Goal: Task Accomplishment & Management: Complete application form

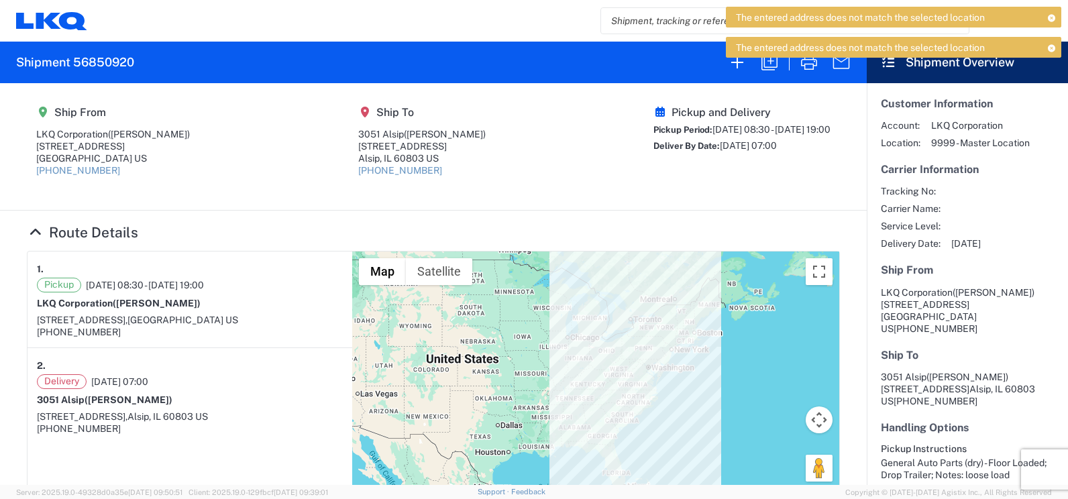
scroll to position [134, 0]
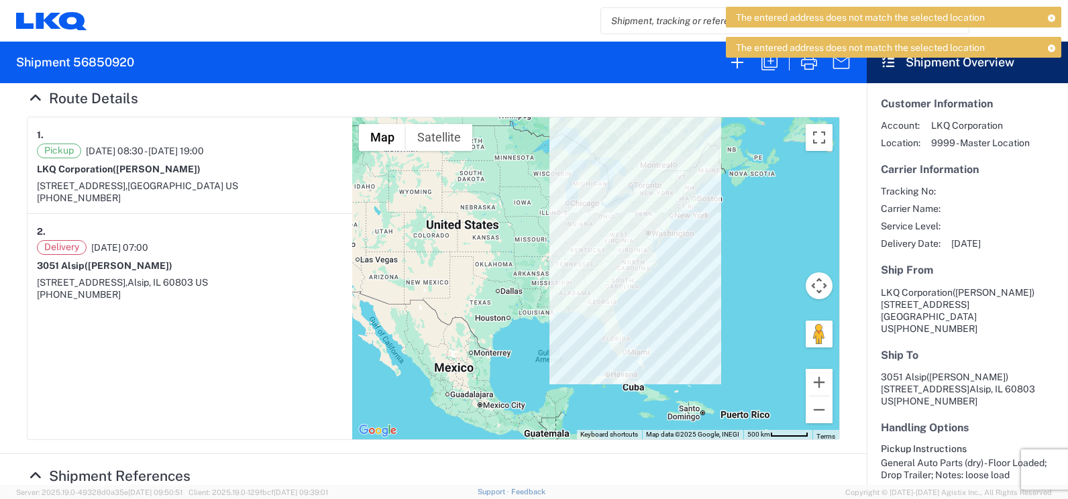
click at [46, 28] on icon at bounding box center [51, 21] width 71 height 18
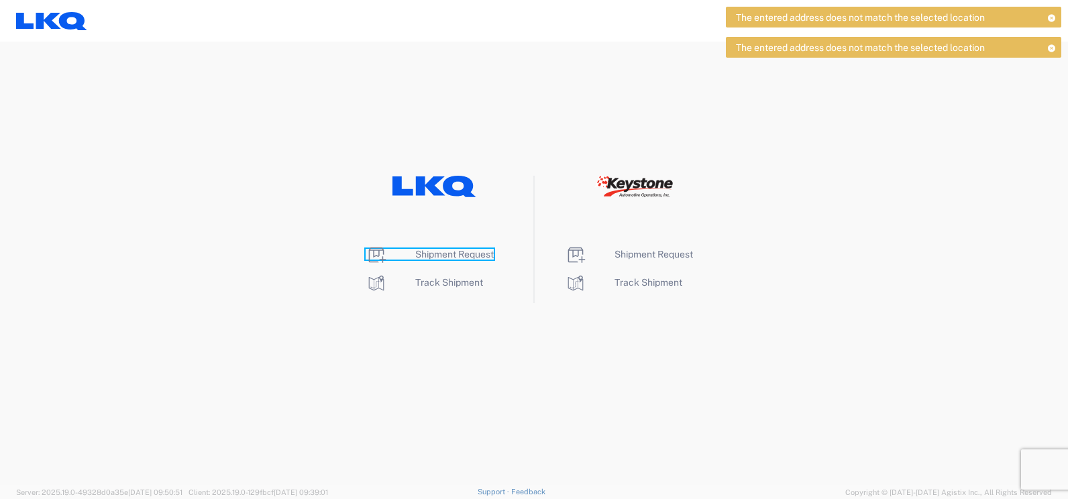
click at [444, 250] on span "Shipment Request" at bounding box center [454, 254] width 79 height 11
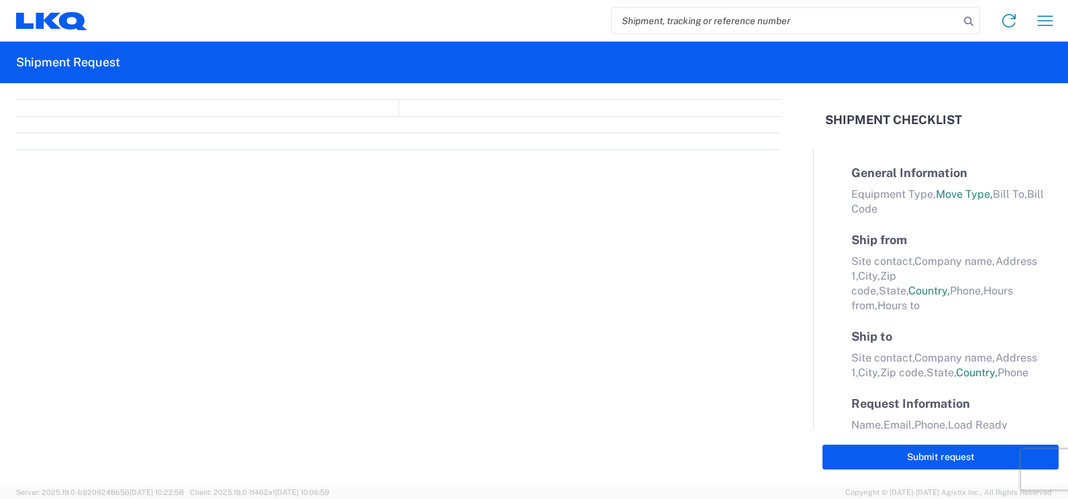
select select "FULL"
select select "LBS"
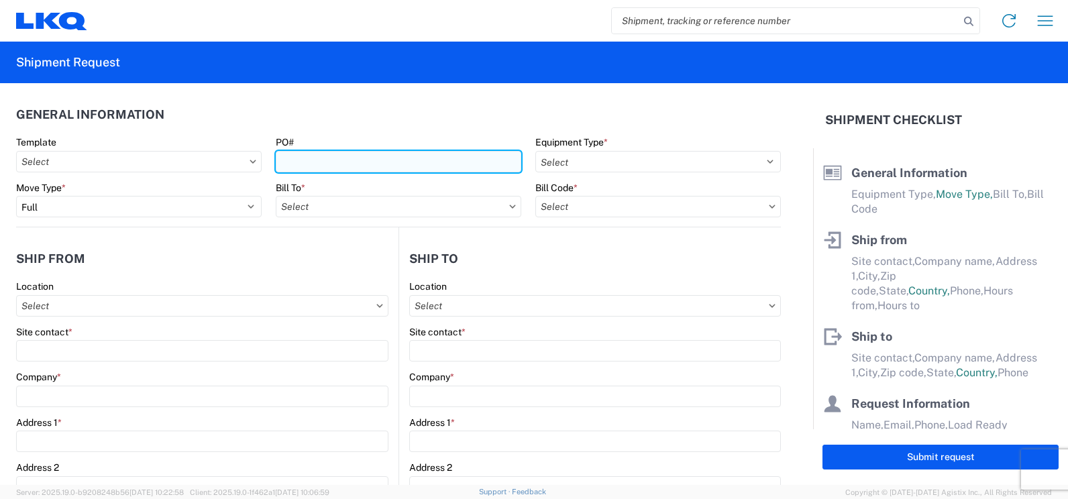
click at [299, 164] on input "PO#" at bounding box center [399, 161] width 246 height 21
click at [336, 155] on input "PO#" at bounding box center [399, 161] width 246 height 21
type input "f"
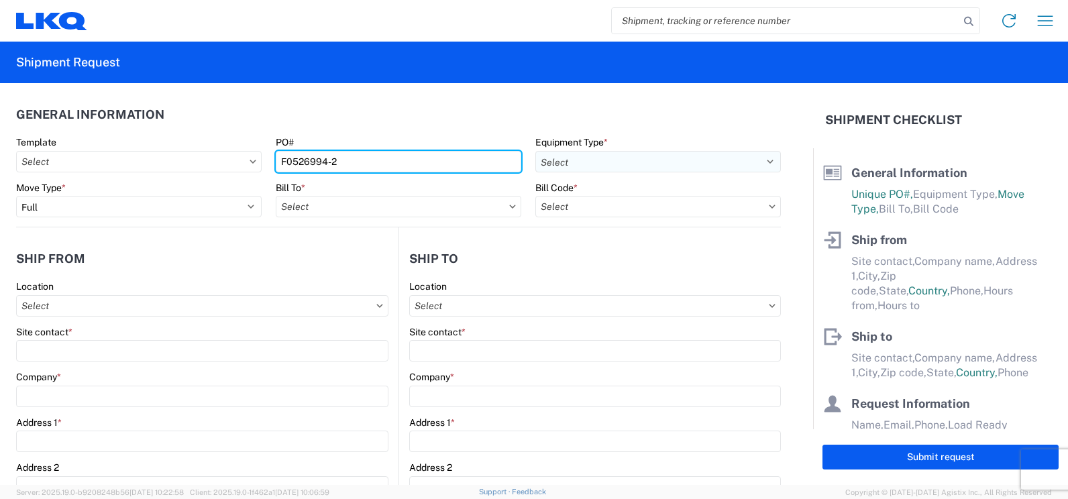
type input "F0526994-2"
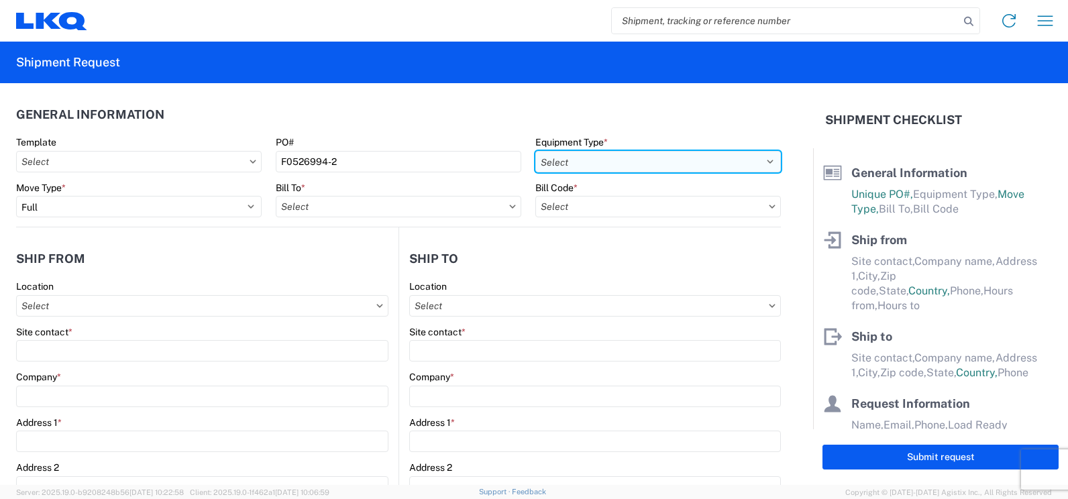
click at [760, 156] on select "Select 53’ Dry Van Flatbed Dropdeck (van) Lowboy (flatbed) Rail" at bounding box center [659, 161] width 246 height 21
select select "STDV"
click at [536, 151] on select "Select 53’ Dry Van Flatbed Dropdeck (van) Lowboy (flatbed) Rail" at bounding box center [659, 161] width 246 height 21
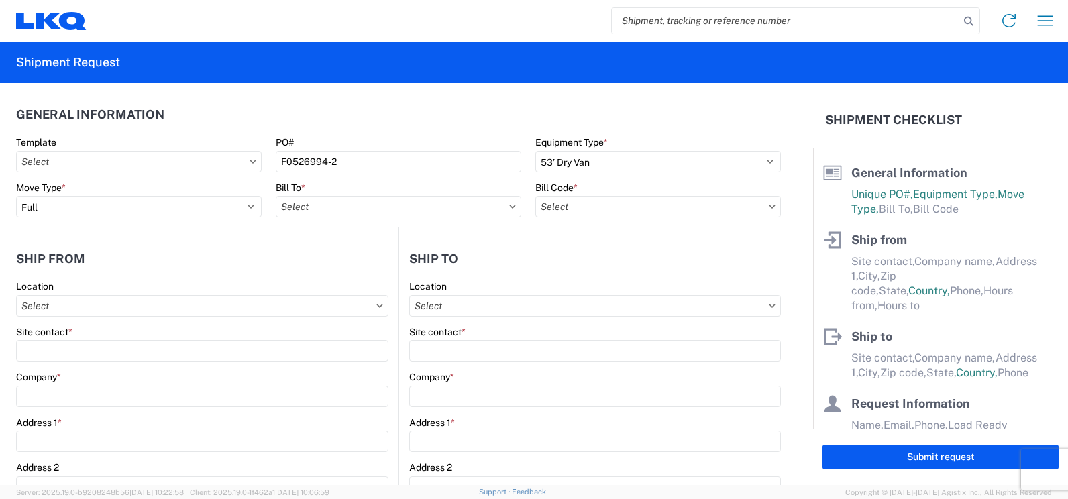
click at [769, 208] on icon at bounding box center [772, 207] width 7 height 4
click at [776, 200] on agx-form-control-wrapper-v2 "[PERSON_NAME] *" at bounding box center [659, 205] width 260 height 46
click at [344, 203] on input "text" at bounding box center [399, 206] width 246 height 21
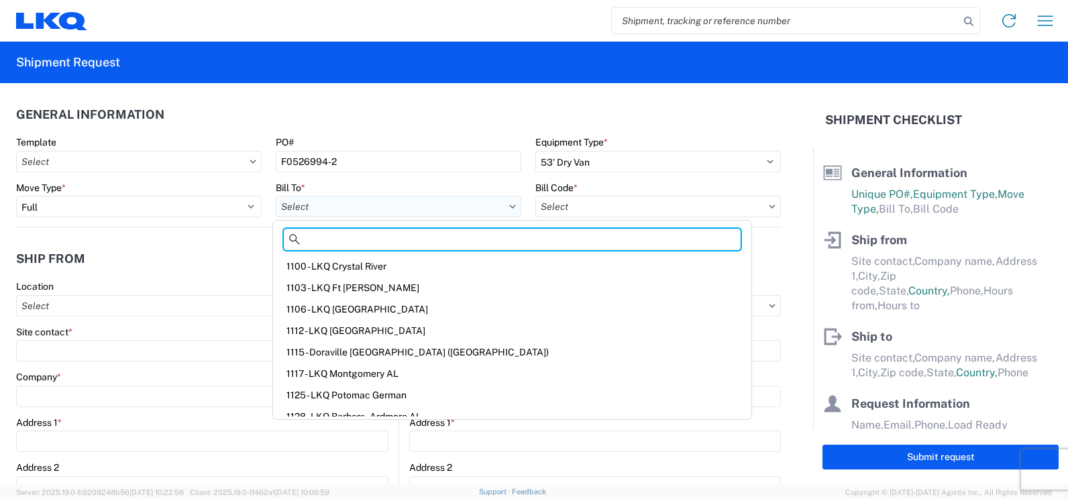
click at [401, 208] on input "text" at bounding box center [399, 206] width 246 height 21
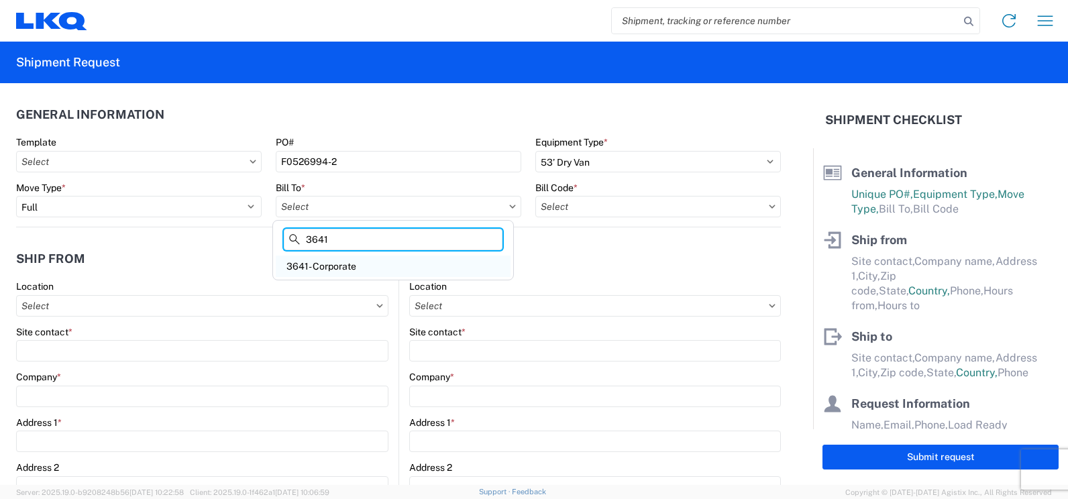
type input "3641"
click at [348, 263] on div "3641- Corporate" at bounding box center [393, 266] width 235 height 21
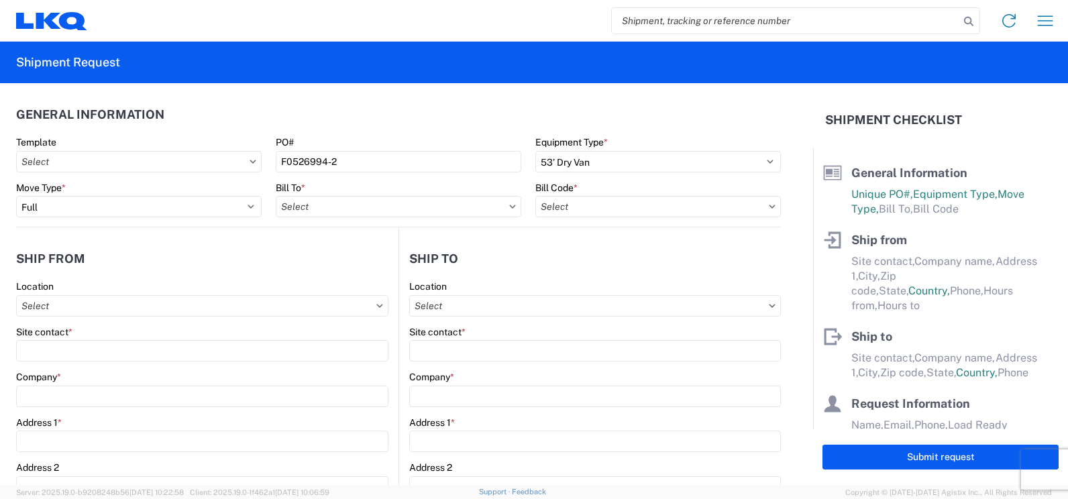
type input "3641- Corporate"
click at [560, 208] on input "text" at bounding box center [659, 206] width 246 height 21
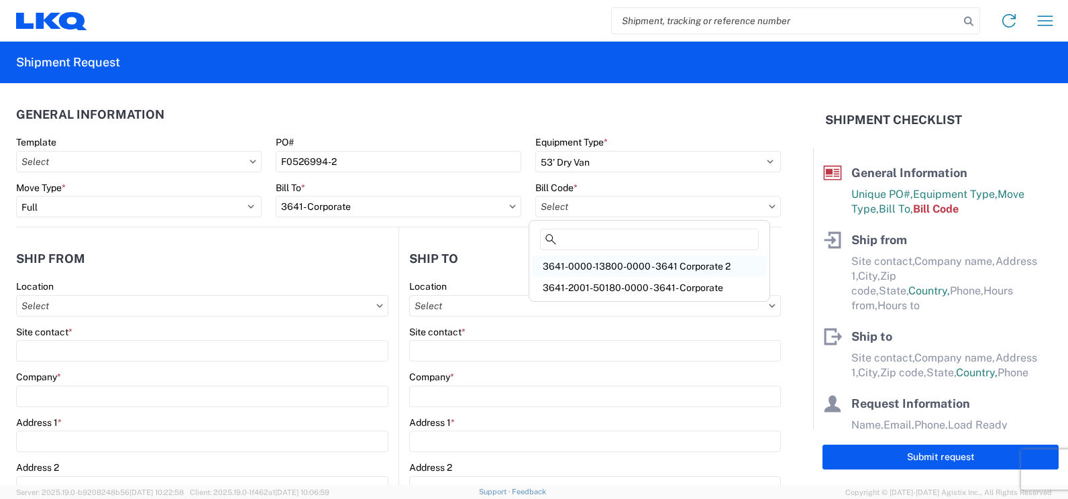
click at [613, 264] on div "3641-0000-13800-0000 - 3641 Corporate 2" at bounding box center [649, 266] width 235 height 21
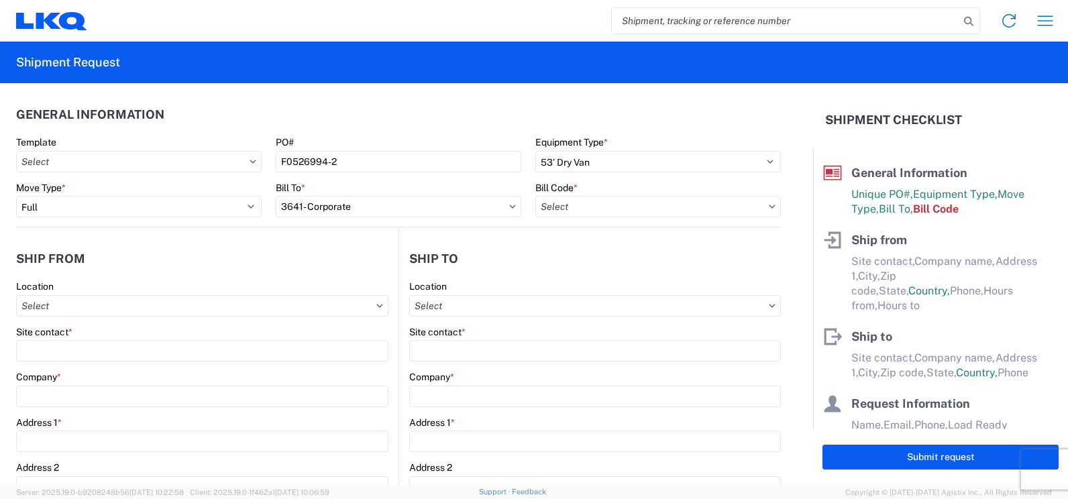
type input "3641-0000-13800-0000 - 3641 Corporate 2"
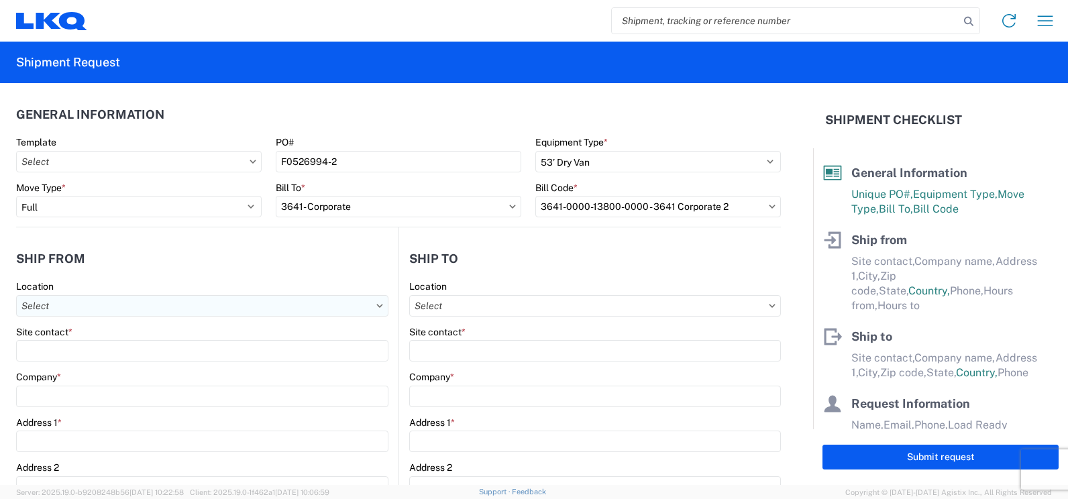
click at [154, 300] on input "text" at bounding box center [202, 305] width 372 height 21
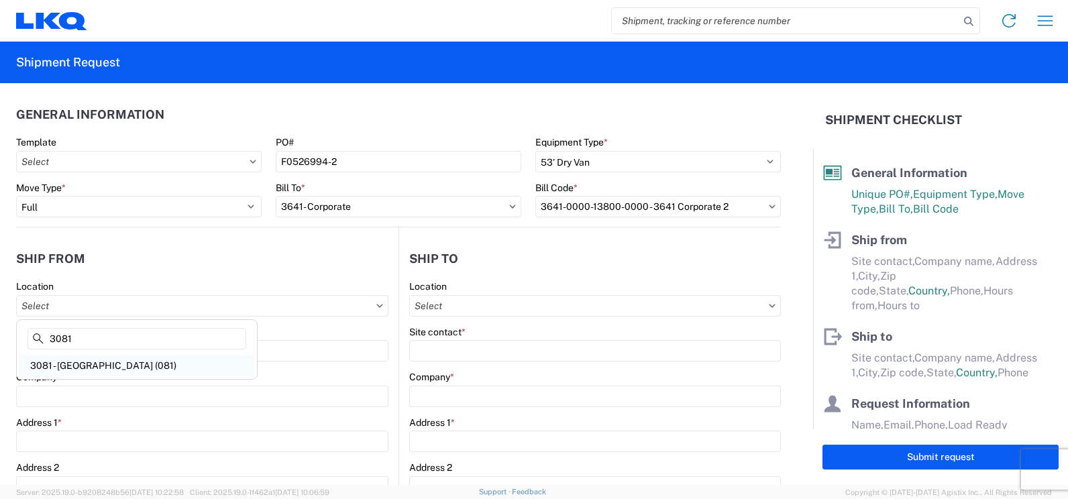
type input "3081"
click at [91, 362] on div "3081 - [GEOGRAPHIC_DATA] (081)" at bounding box center [136, 365] width 235 height 21
type input "3081 - [GEOGRAPHIC_DATA] (081)"
type input "LKQ Corporation"
type input "[STREET_ADDRESS]"
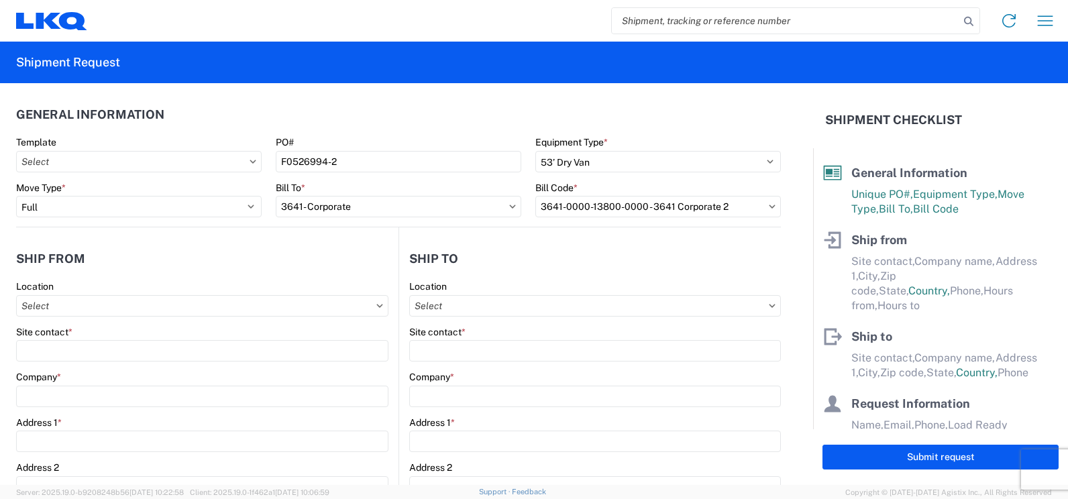
type input "Medley"
type input "33178"
select select "FL"
select select "US"
type input "[PHONE_NUMBER]"
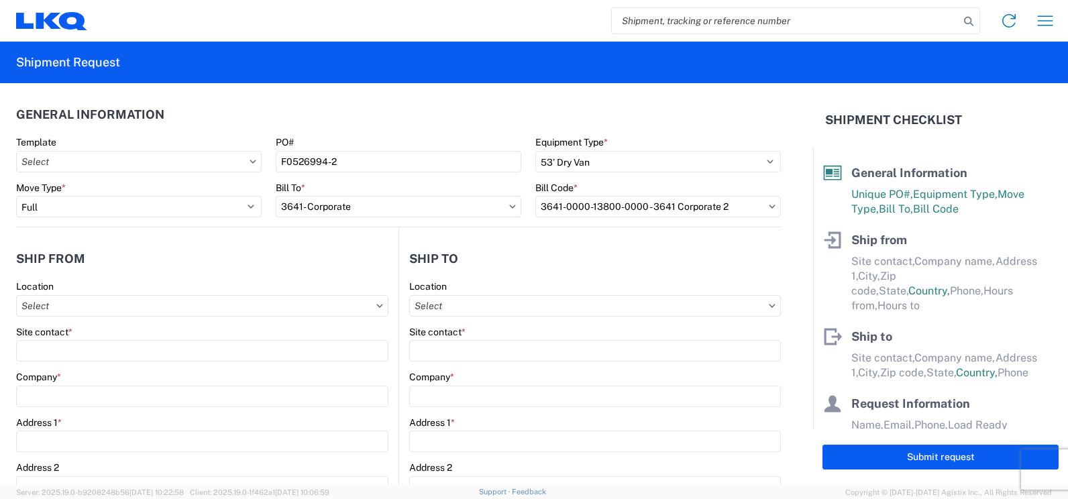
type input "08:30"
type input "19:00"
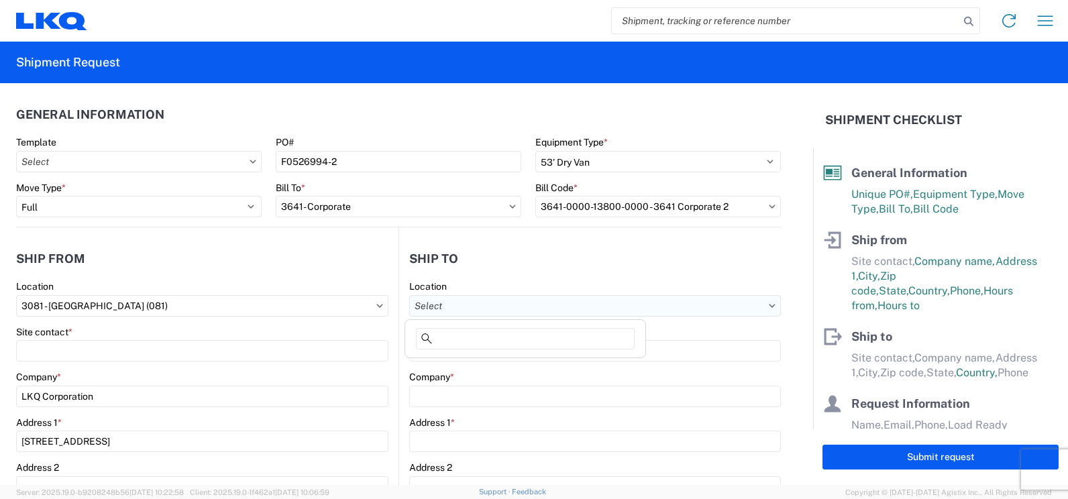
click at [489, 304] on input "text" at bounding box center [595, 305] width 372 height 21
type input "3051"
click at [450, 360] on div "3051 - Alsip" at bounding box center [525, 365] width 235 height 21
type input "3051 - Alsip"
type input "3051 Alsip"
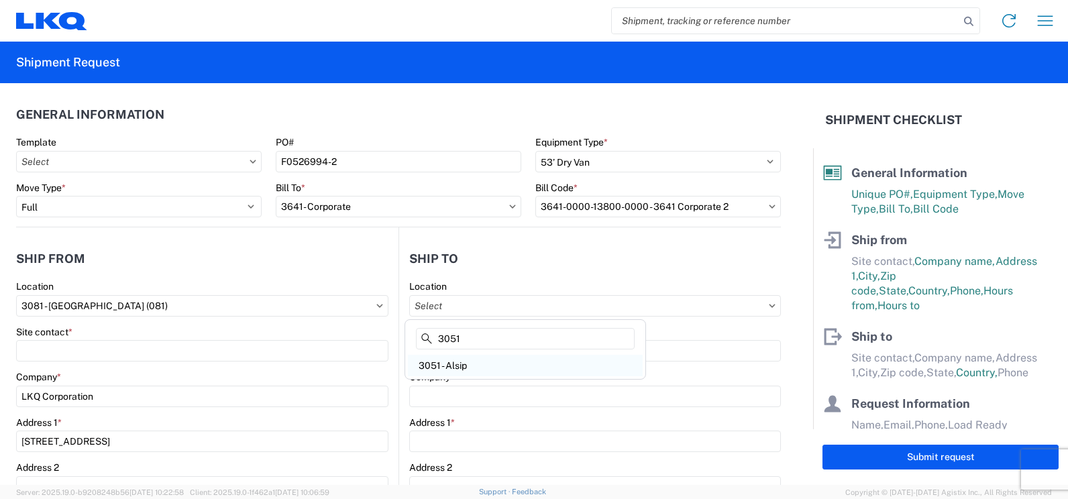
type input "[STREET_ADDRESS]"
type input "Alsip"
type input "60803"
select select "US"
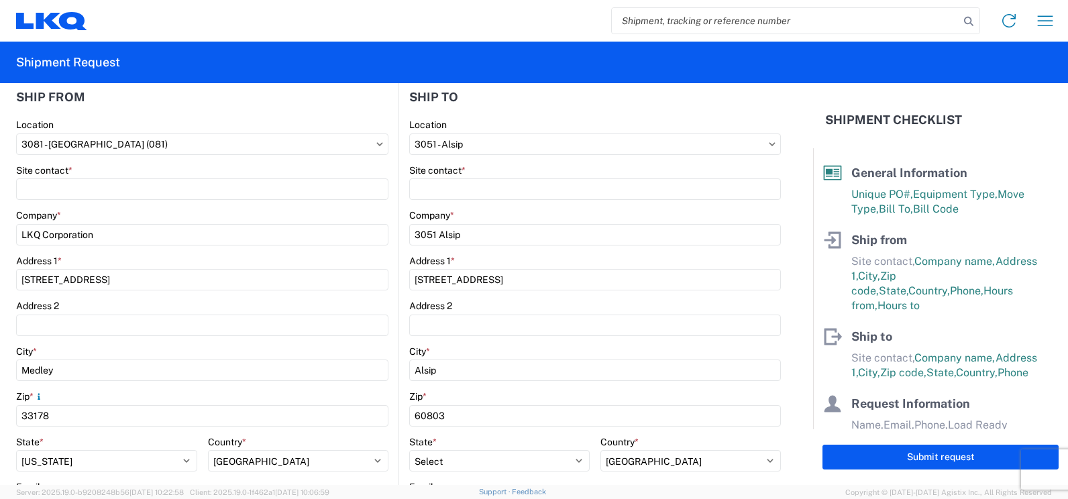
scroll to position [151, 0]
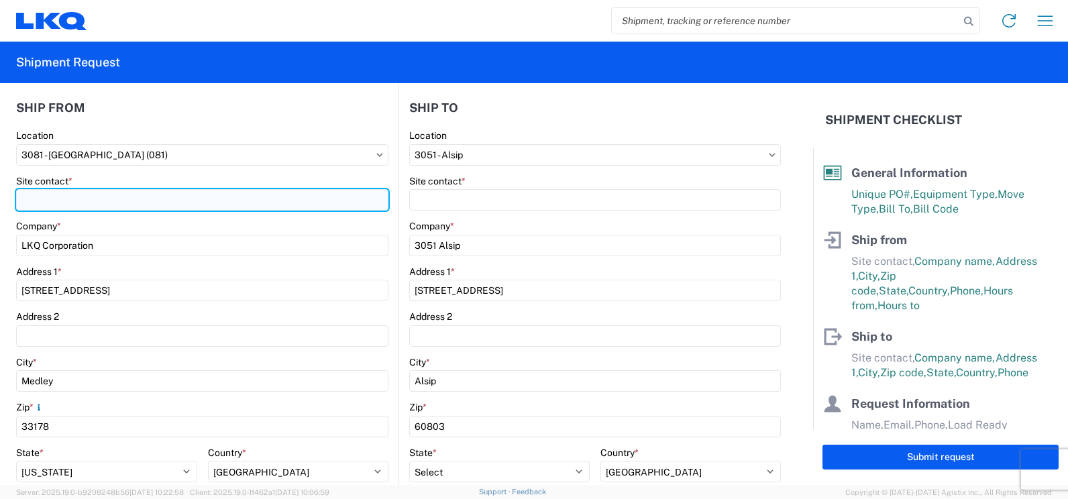
click at [42, 199] on input "Site contact *" at bounding box center [202, 199] width 372 height 21
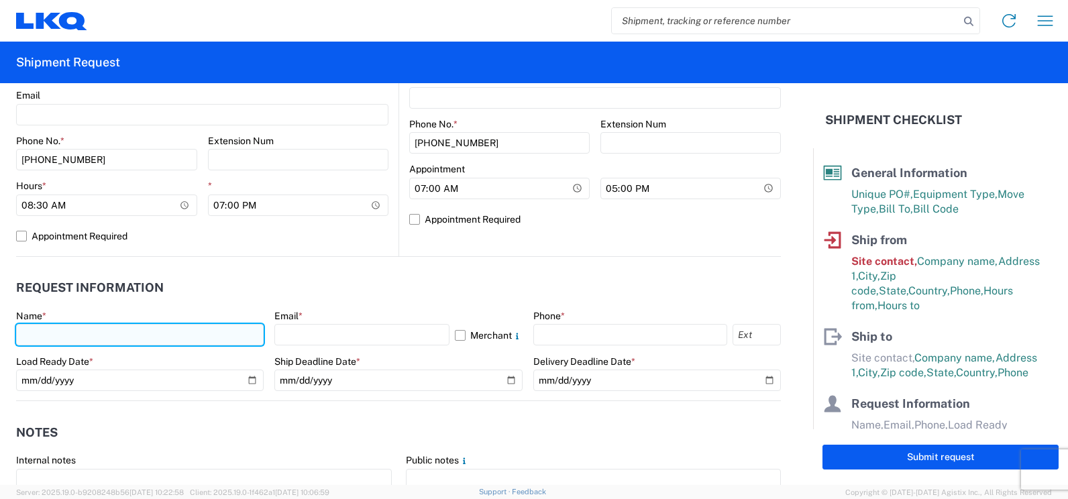
scroll to position [587, 0]
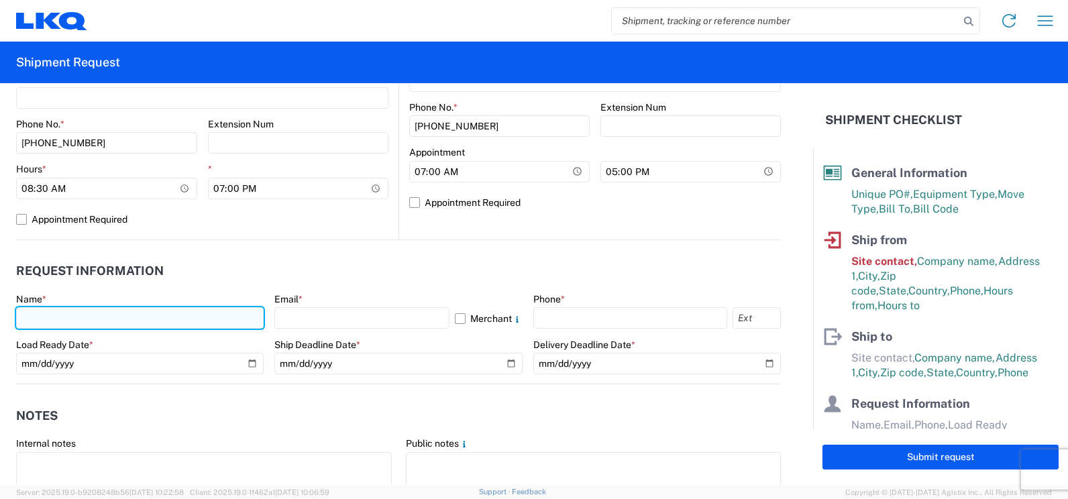
click at [154, 314] on input "text" at bounding box center [140, 317] width 248 height 21
type input "keystone-3081"
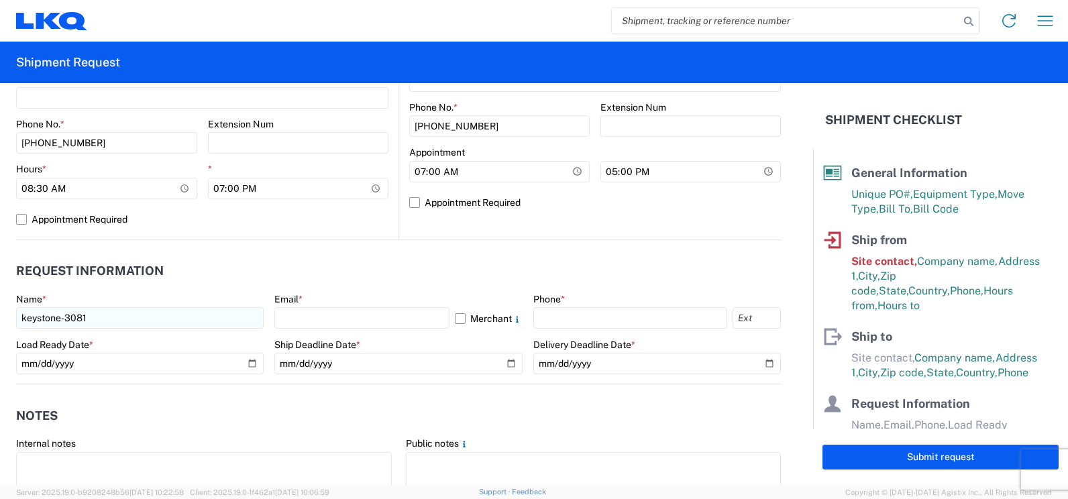
type input "suite 1"
select select "FL"
type input "[PERSON_NAME][EMAIL_ADDRESS][PERSON_NAME][DOMAIN_NAME]"
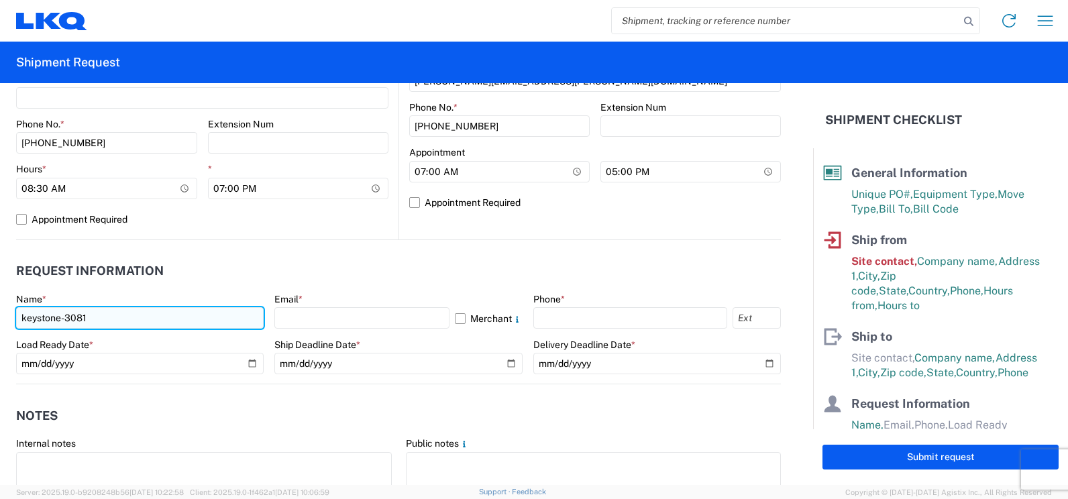
click at [199, 325] on input "keystone-3081" at bounding box center [140, 317] width 248 height 21
click at [182, 317] on input "keystone-3081" at bounding box center [140, 317] width 248 height 21
type input "[PERSON_NAME]"
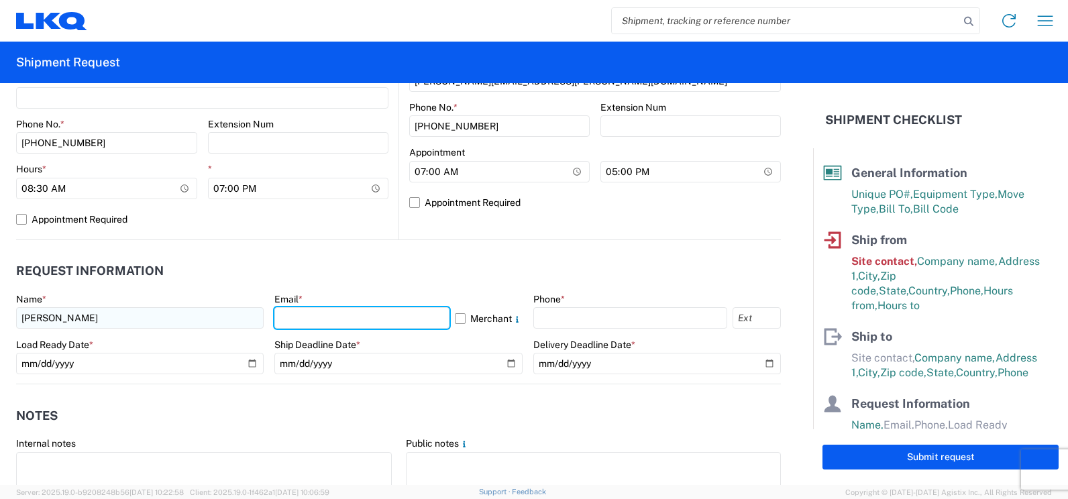
type input "[PERSON_NAME][EMAIL_ADDRESS][PERSON_NAME][DOMAIN_NAME]"
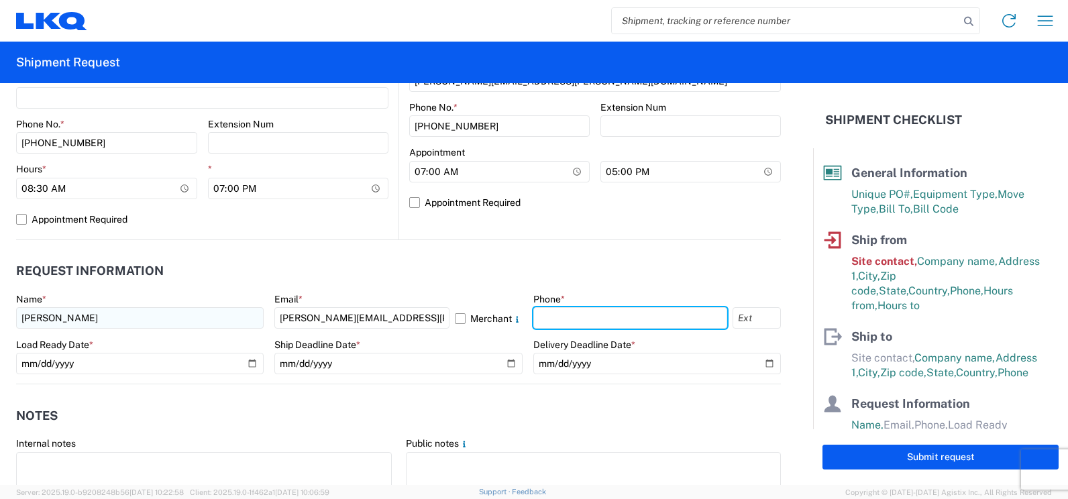
type input "3055251737"
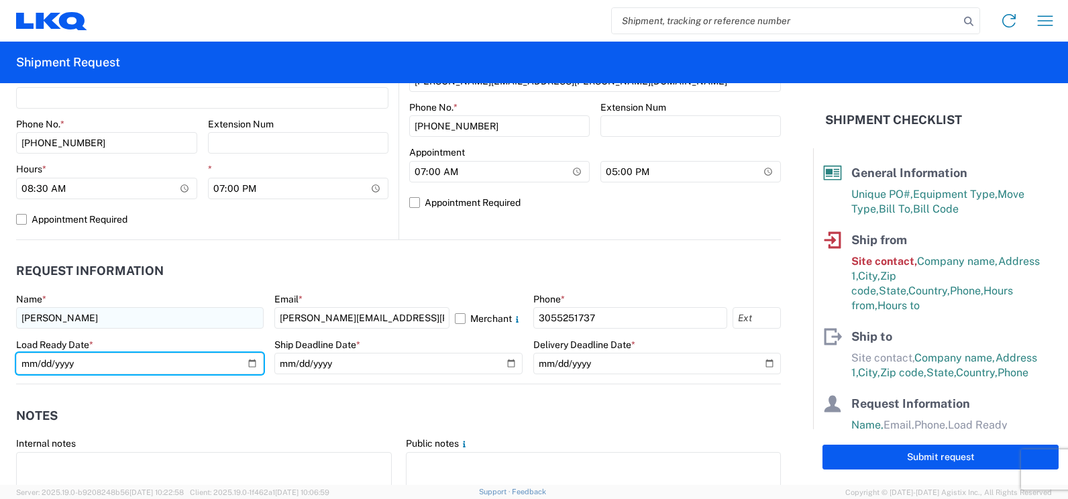
type input "[DATE]"
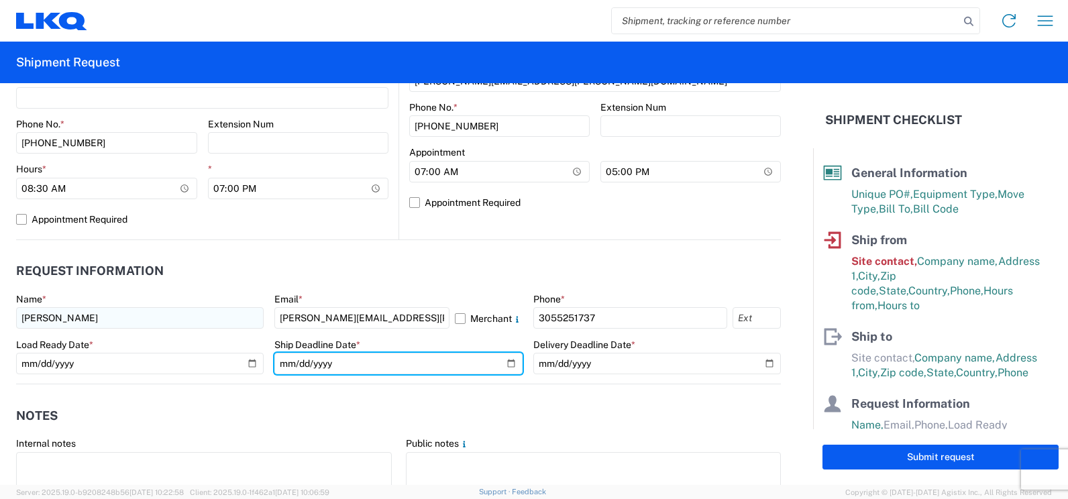
type input "[DATE]"
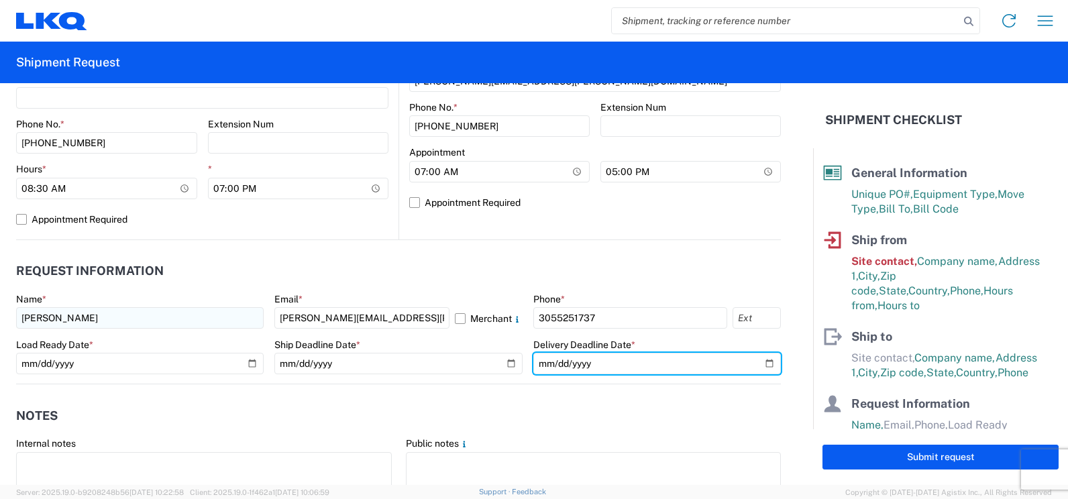
type input "[DATE]"
type input "12000"
type input "0"
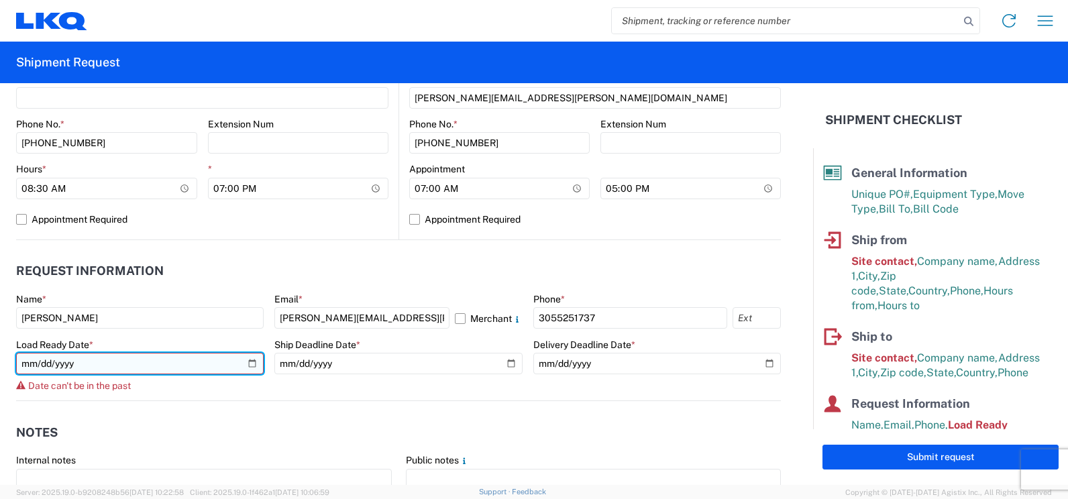
click at [247, 363] on input "[DATE]" at bounding box center [140, 363] width 248 height 21
type input "[DATE]"
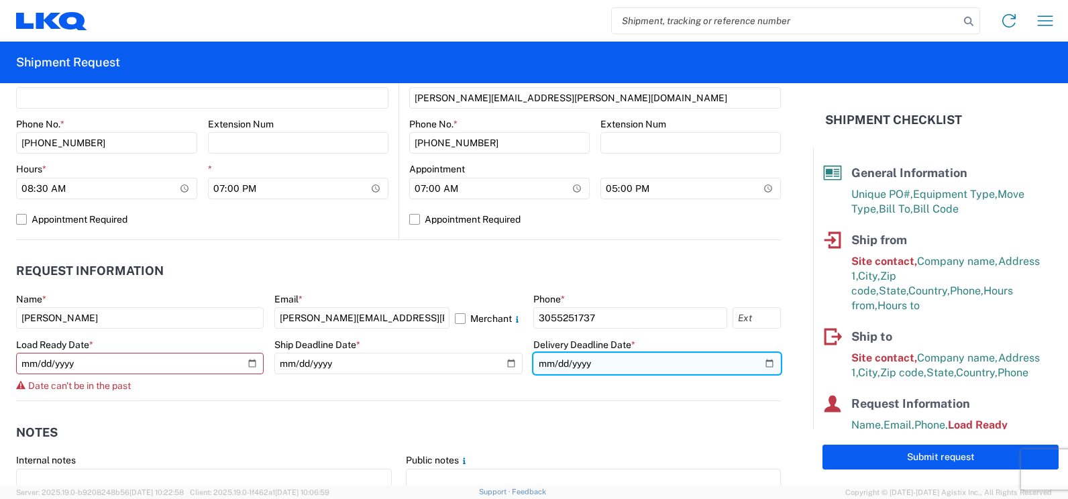
click at [759, 366] on input "[DATE]" at bounding box center [658, 363] width 248 height 21
type input "[DATE]"
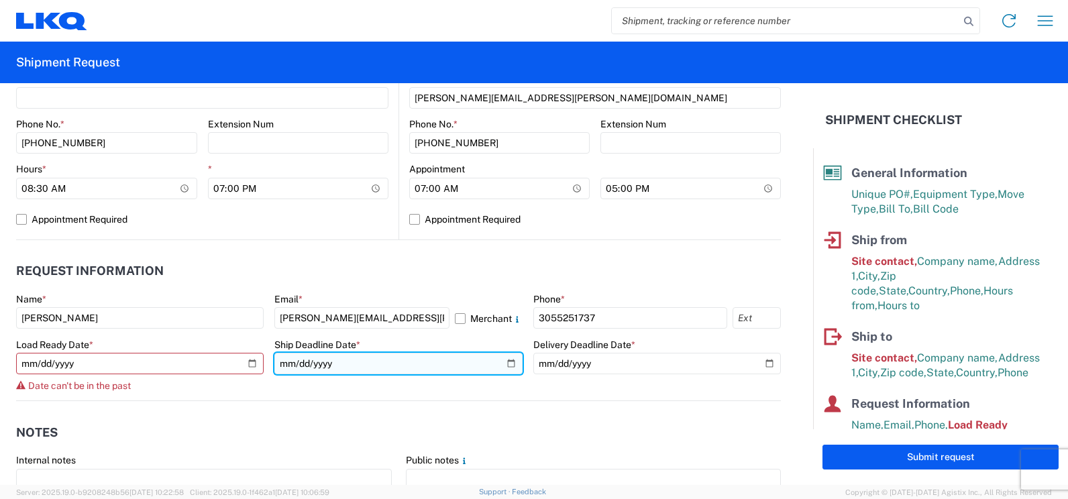
click at [503, 363] on input "[DATE]" at bounding box center [398, 363] width 248 height 21
type input "[DATE]"
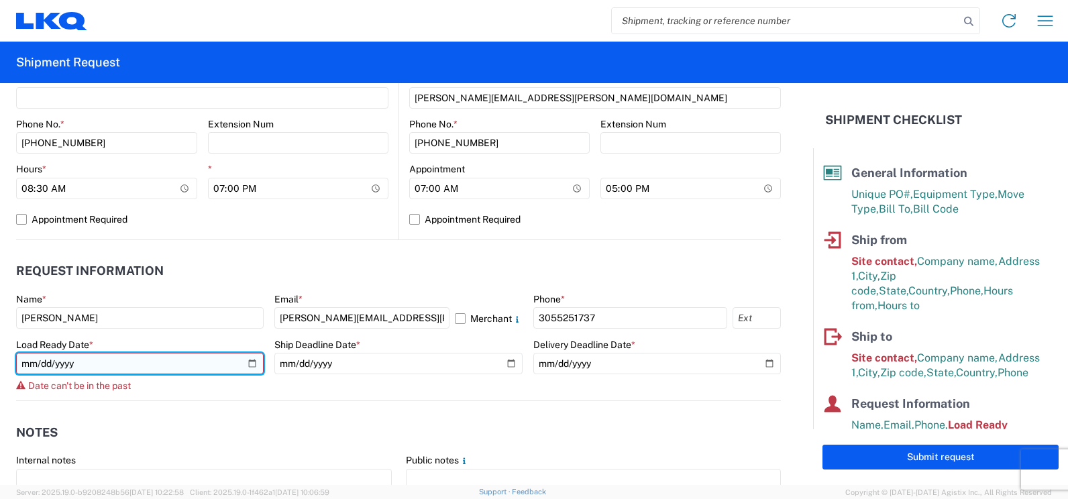
click at [248, 363] on input "[DATE]" at bounding box center [140, 363] width 248 height 21
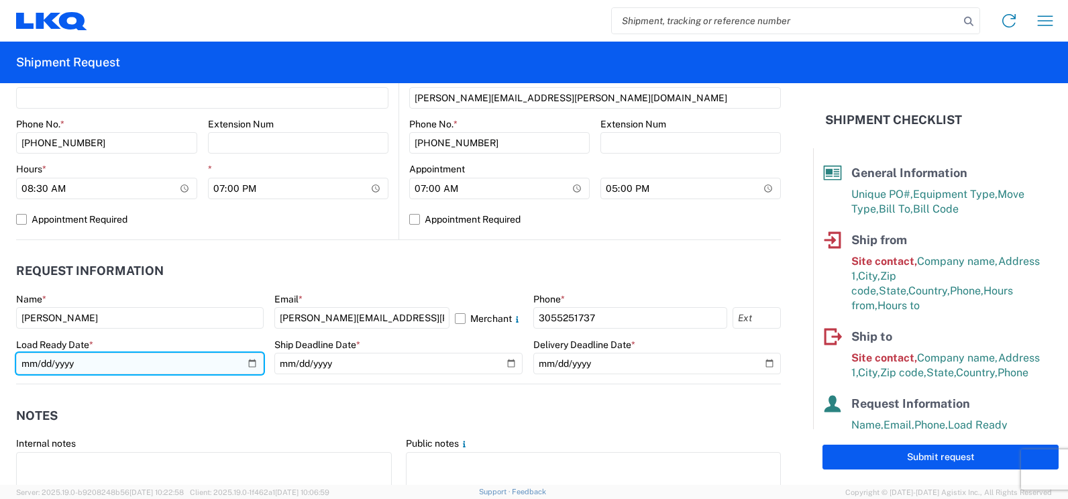
click at [250, 365] on input "[DATE]" at bounding box center [140, 363] width 248 height 21
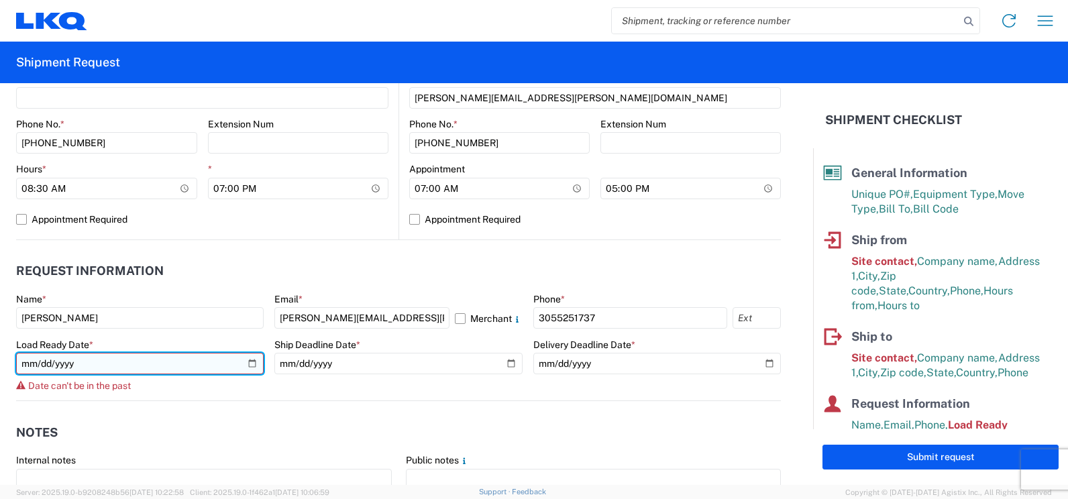
click at [248, 364] on input "[DATE]" at bounding box center [140, 363] width 248 height 21
type input "[DATE]"
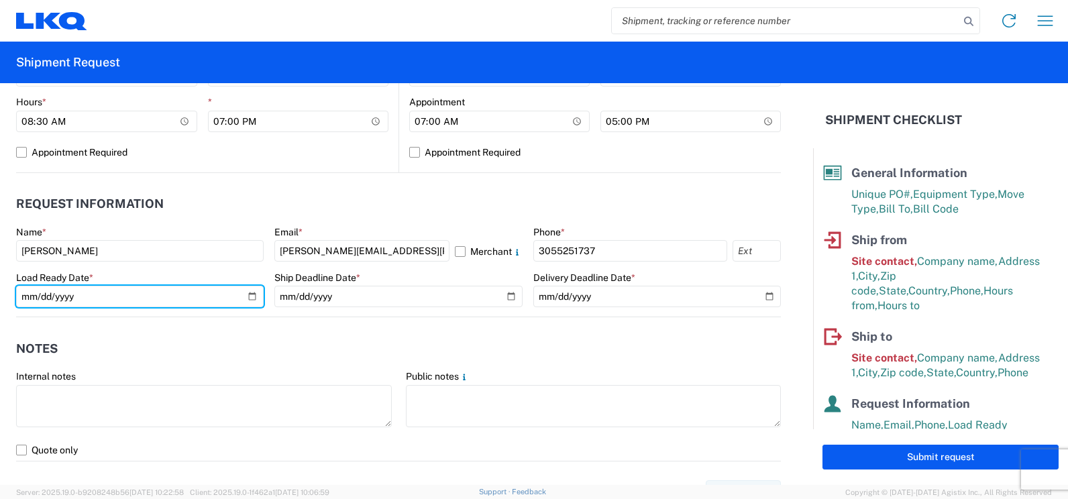
scroll to position [671, 0]
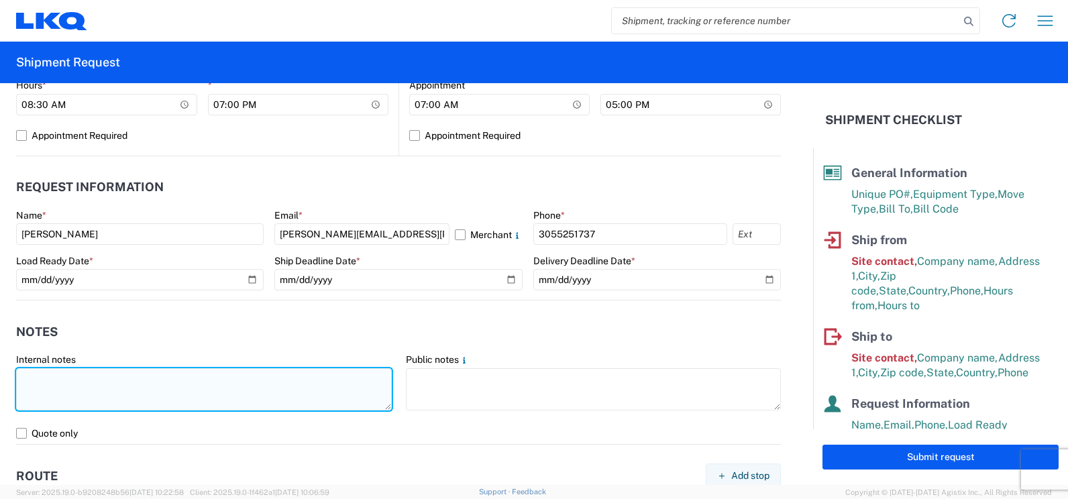
click at [184, 386] on textarea at bounding box center [204, 389] width 376 height 42
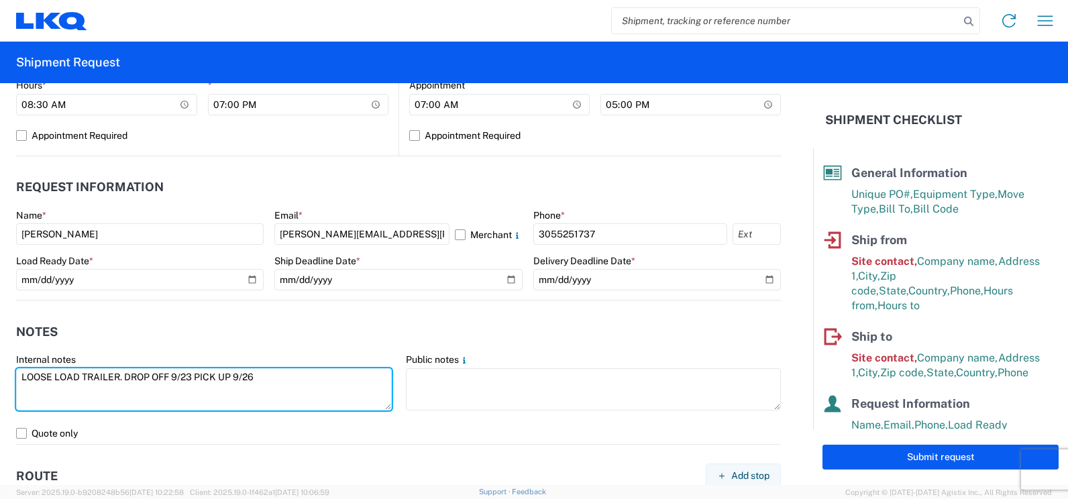
drag, startPoint x: 256, startPoint y: 376, endPoint x: 17, endPoint y: 366, distance: 239.1
click at [17, 366] on div "Internal notes LOOSE LOAD TRAILER. DROP OFF 9/23 PICK UP 9/26" at bounding box center [204, 384] width 376 height 60
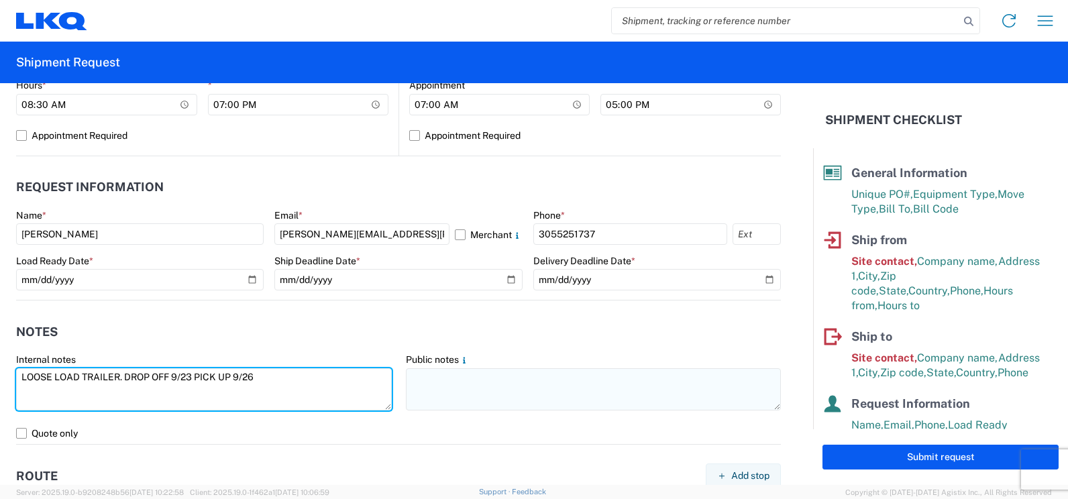
type textarea "LOOSE LOAD TRAILER. DROP OFF 9/23 PICK UP 9/26"
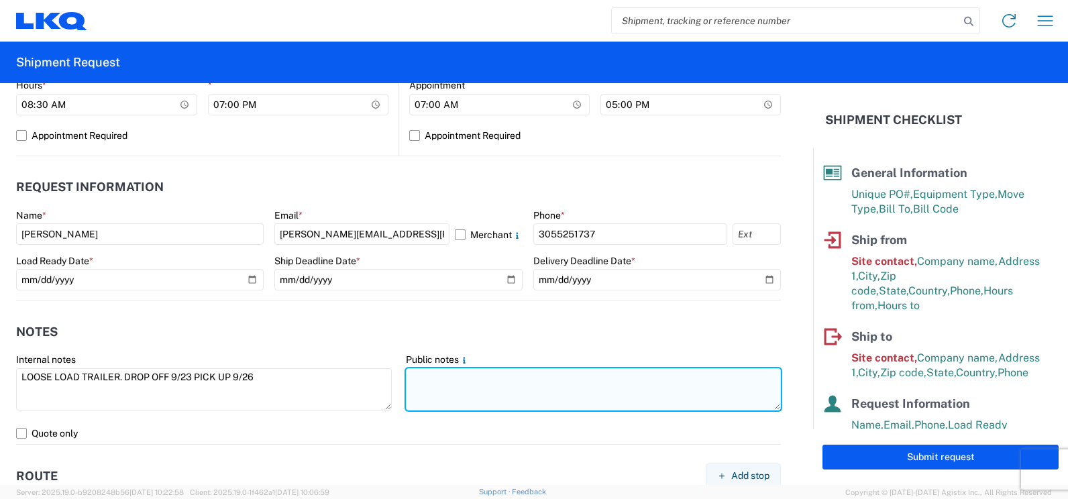
click at [427, 373] on textarea at bounding box center [594, 389] width 376 height 42
paste textarea "LOOSE LOAD TRAILER. DROP OFF 9/23 PICK UP 9/26"
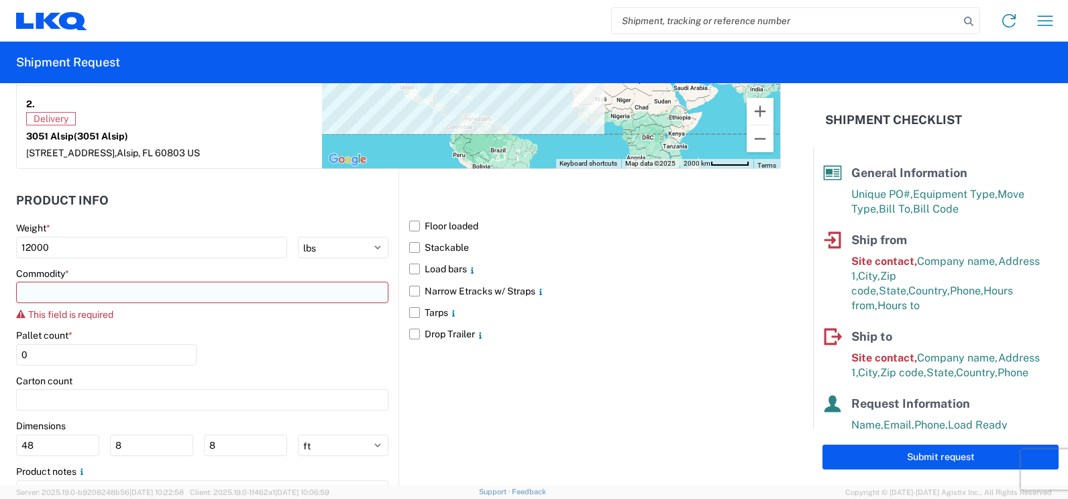
scroll to position [1174, 0]
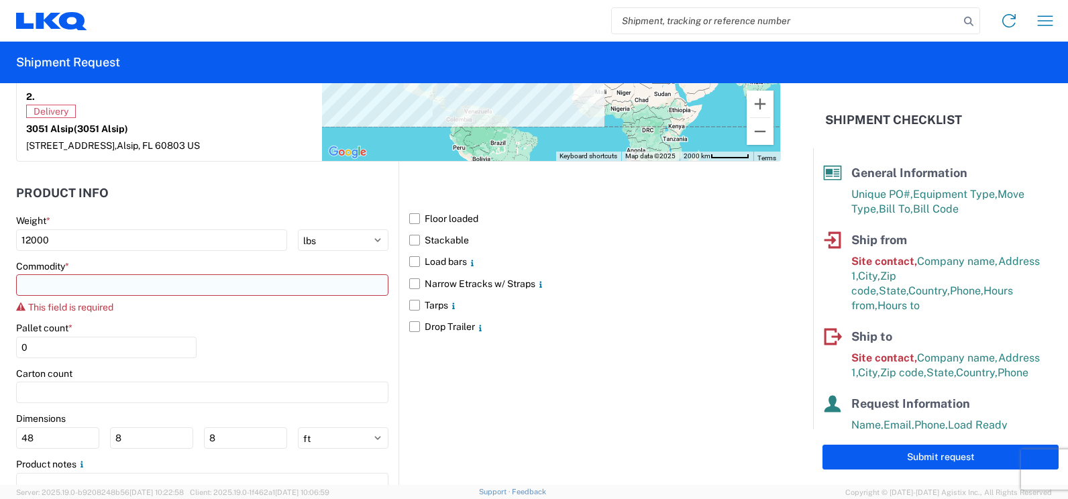
type textarea "LOOSE LOAD TRAILER. DROP OFF 9/23 PICK UP 9/26"
click at [271, 284] on input at bounding box center [202, 284] width 372 height 21
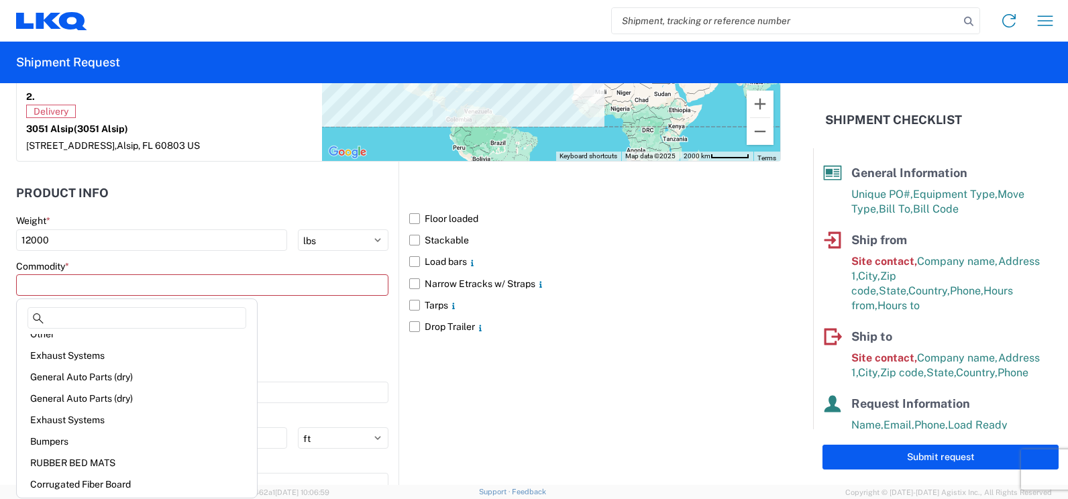
scroll to position [137, 0]
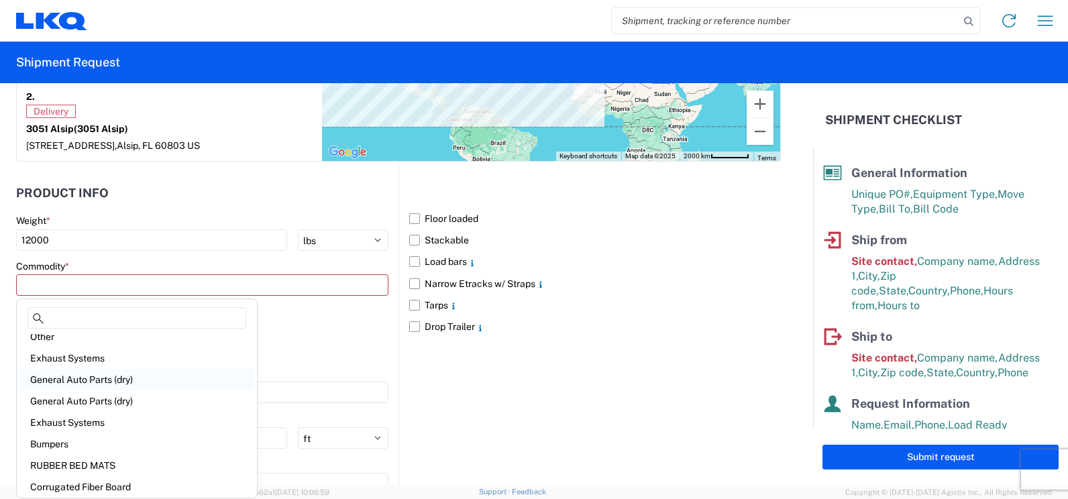
click at [128, 384] on div "General Auto Parts (dry)" at bounding box center [136, 379] width 235 height 21
type input "General Auto Parts (dry)"
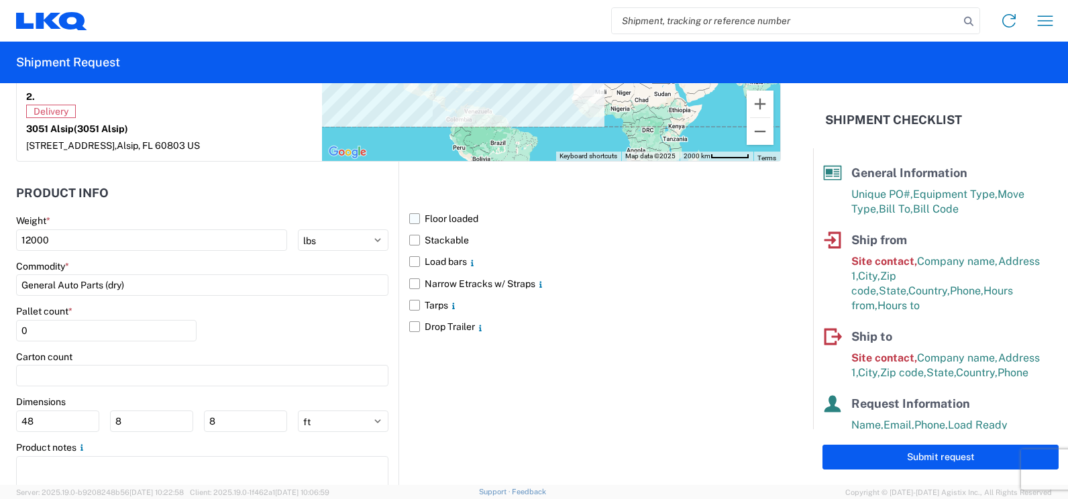
click at [448, 220] on label "Floor loaded" at bounding box center [595, 218] width 372 height 21
click at [0, 0] on input "Floor loaded" at bounding box center [0, 0] width 0 height 0
click at [414, 325] on label "Drop Trailer" at bounding box center [595, 326] width 372 height 21
click at [0, 0] on input "Drop Trailer" at bounding box center [0, 0] width 0 height 0
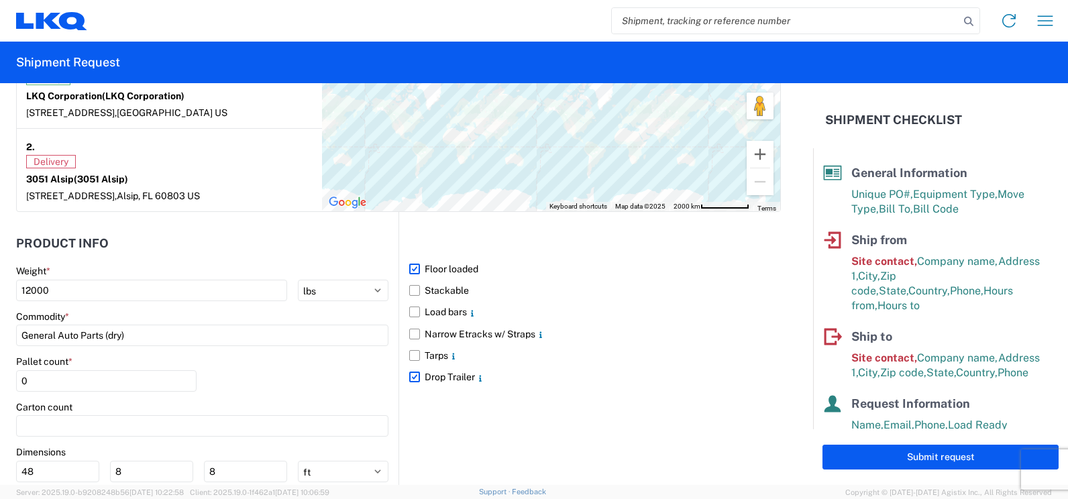
scroll to position [1225, 0]
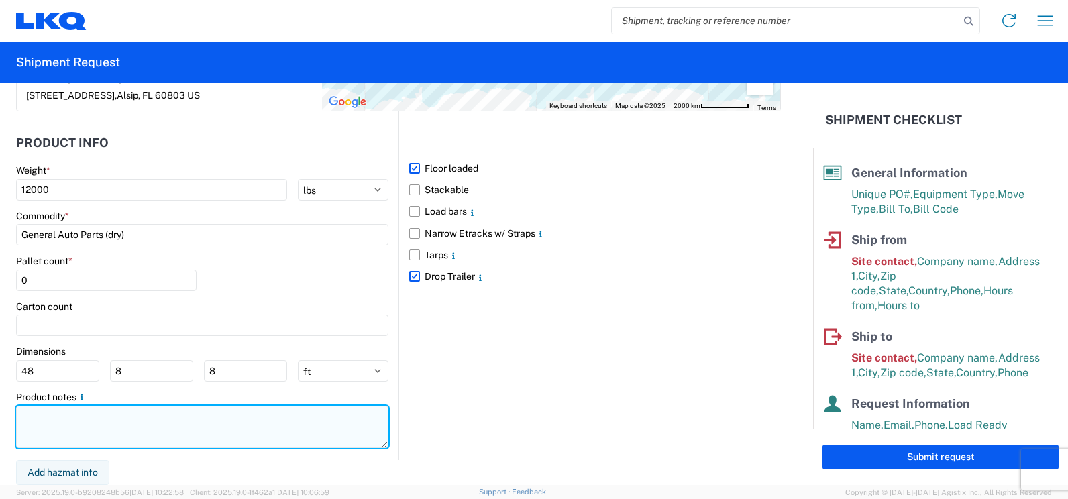
click at [240, 416] on textarea at bounding box center [202, 427] width 372 height 42
paste textarea "LOOSE LOAD TRAILER. DROP OFF 9/23 PICK UP 9/26"
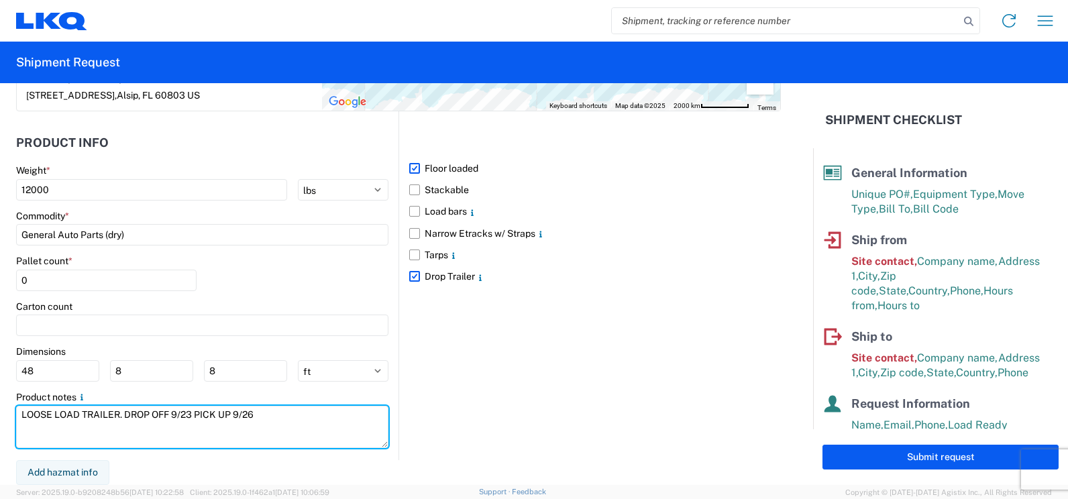
type textarea "LOOSE LOAD TRAILER. DROP OFF 9/23 PICK UP 9/26"
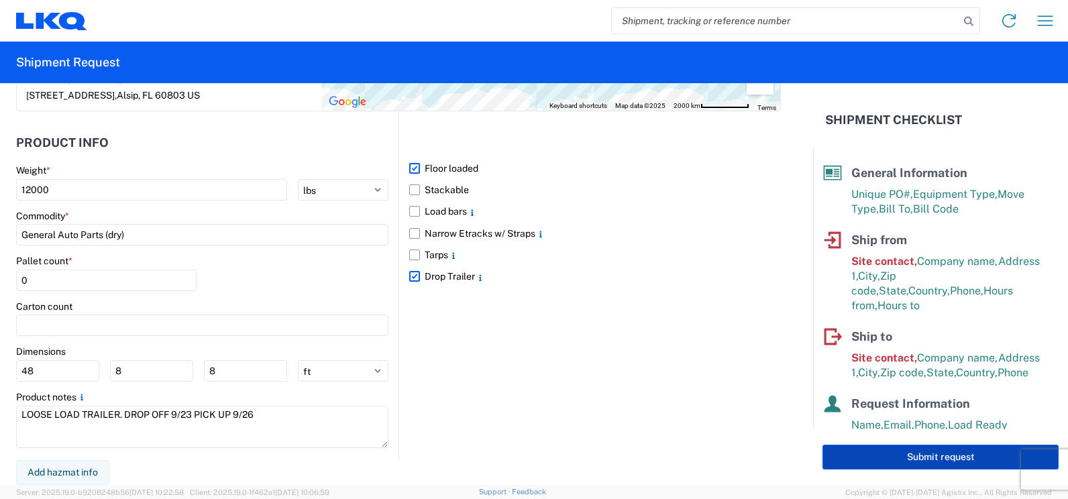
click at [884, 454] on button "Submit request" at bounding box center [941, 457] width 236 height 25
select select "US"
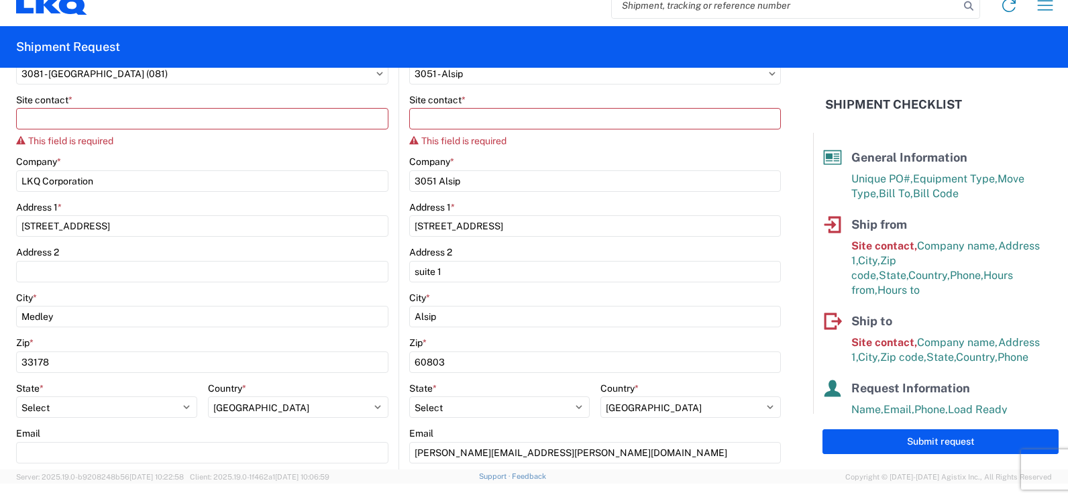
scroll to position [0, 0]
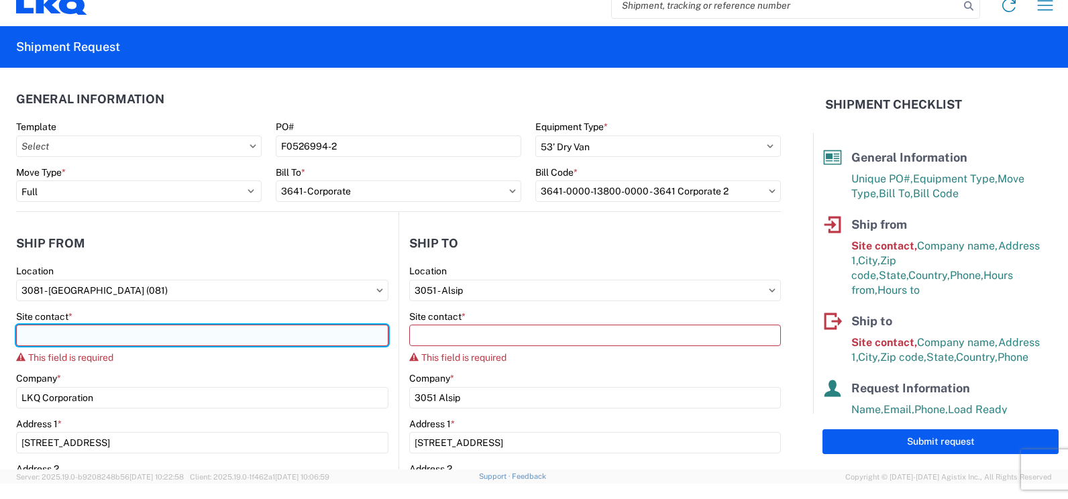
click at [144, 337] on input "Site contact *" at bounding box center [202, 335] width 372 height 21
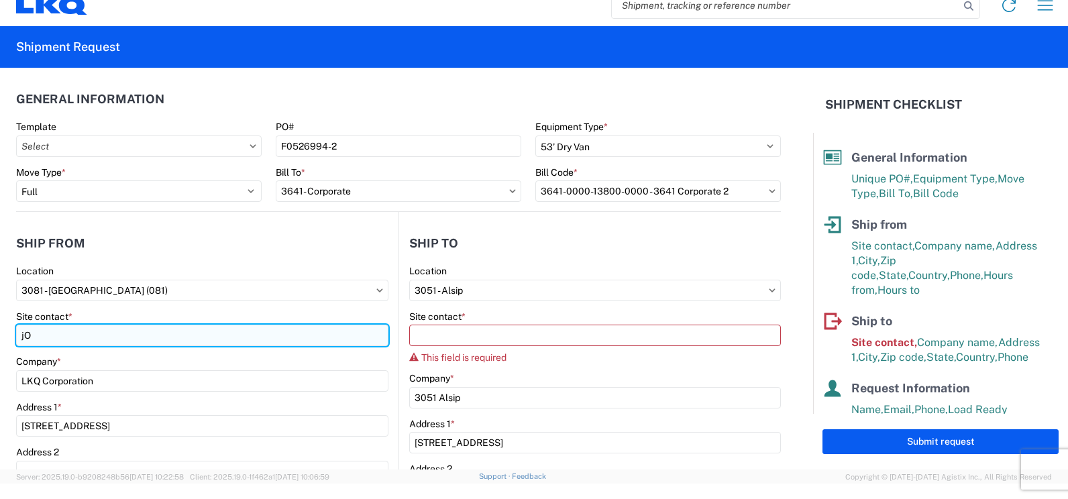
type input "j"
type input "[PERSON_NAME]"
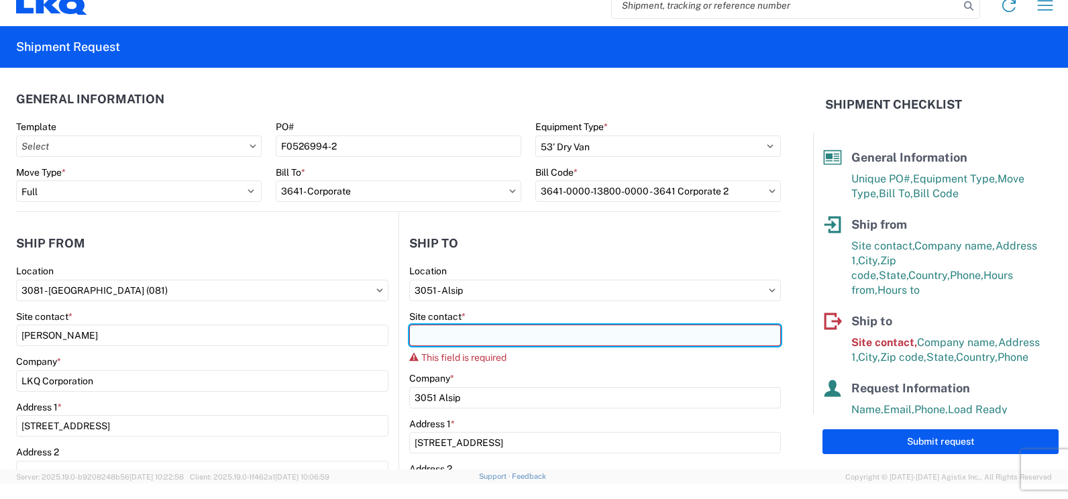
click at [452, 340] on input "Site contact *" at bounding box center [595, 335] width 372 height 21
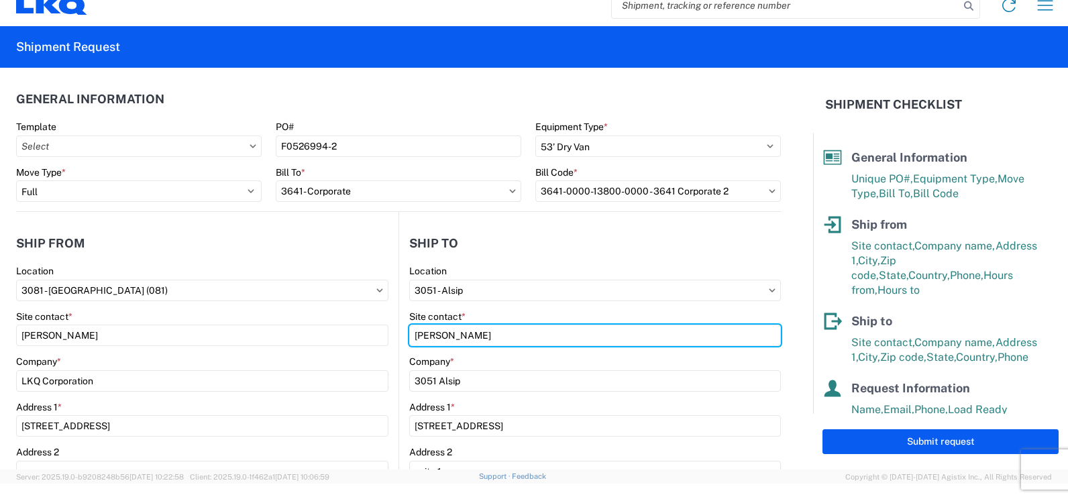
type input "[PERSON_NAME]"
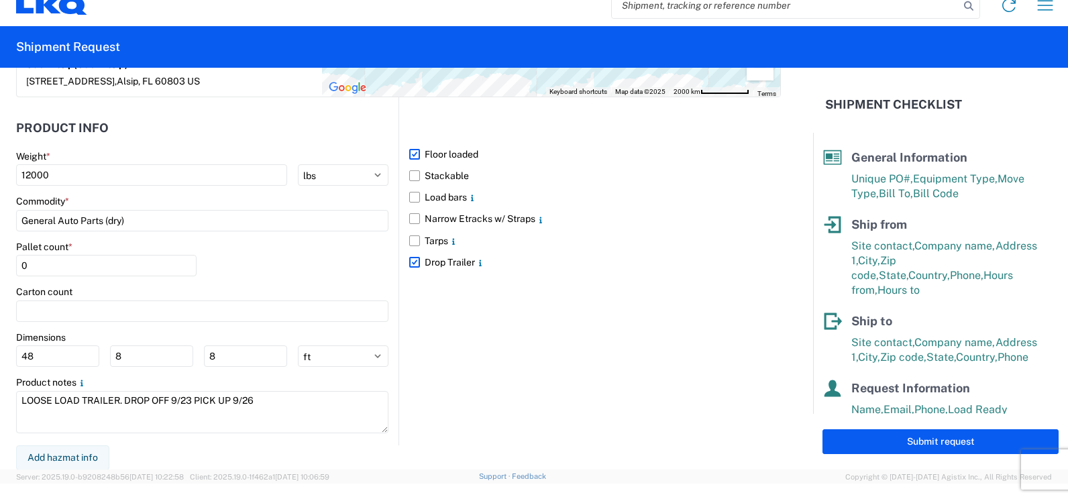
scroll to position [1207, 0]
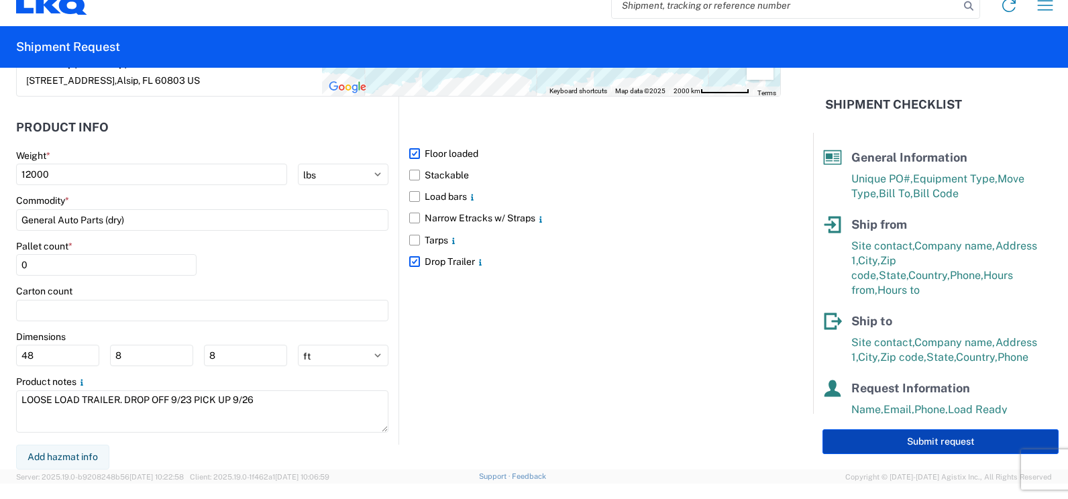
click at [902, 434] on button "Submit request" at bounding box center [941, 441] width 236 height 25
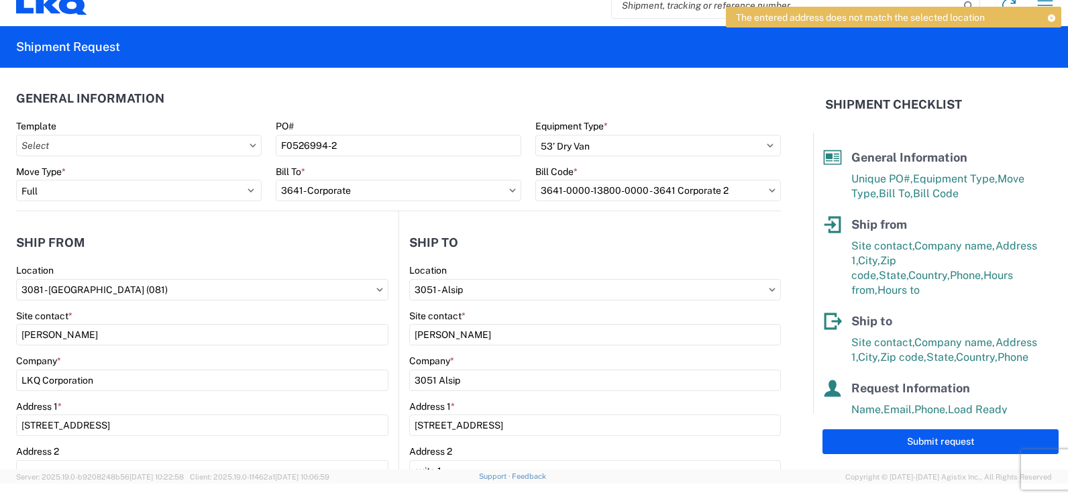
scroll to position [0, 0]
click at [758, 285] on input "3051 - Alsip" at bounding box center [595, 290] width 372 height 21
type input "3051"
click at [468, 352] on div "3051 - Alsip" at bounding box center [525, 350] width 235 height 21
select select "US"
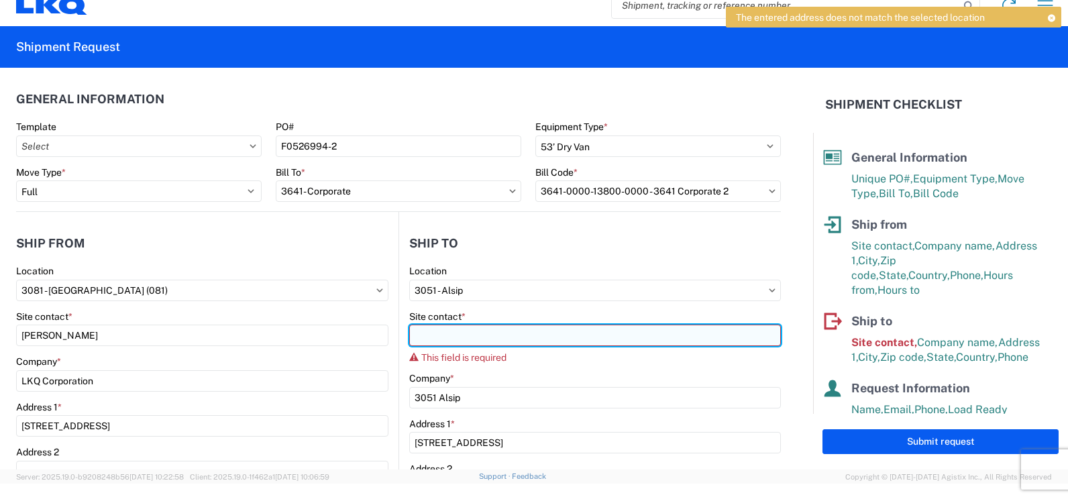
click at [449, 337] on input "Site contact *" at bounding box center [595, 335] width 372 height 21
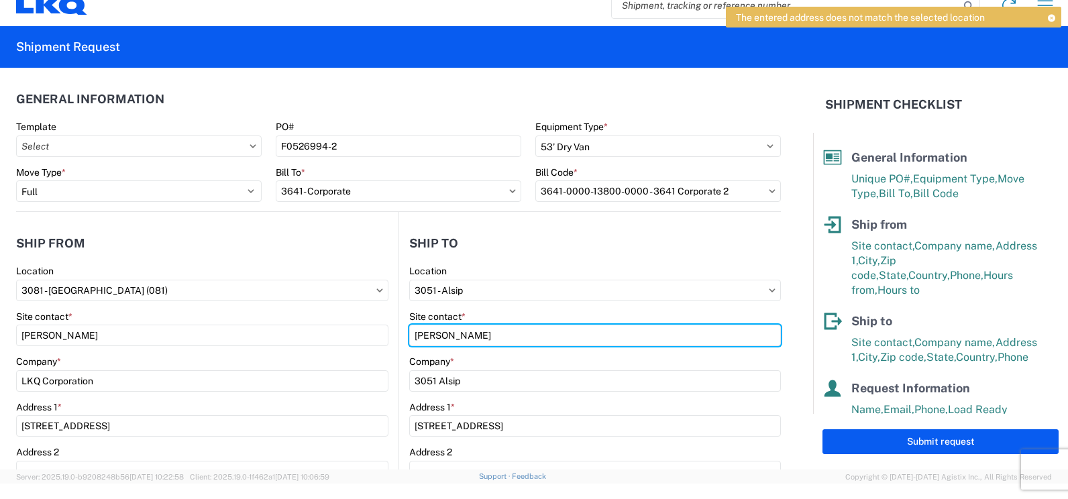
type input "[PERSON_NAME]"
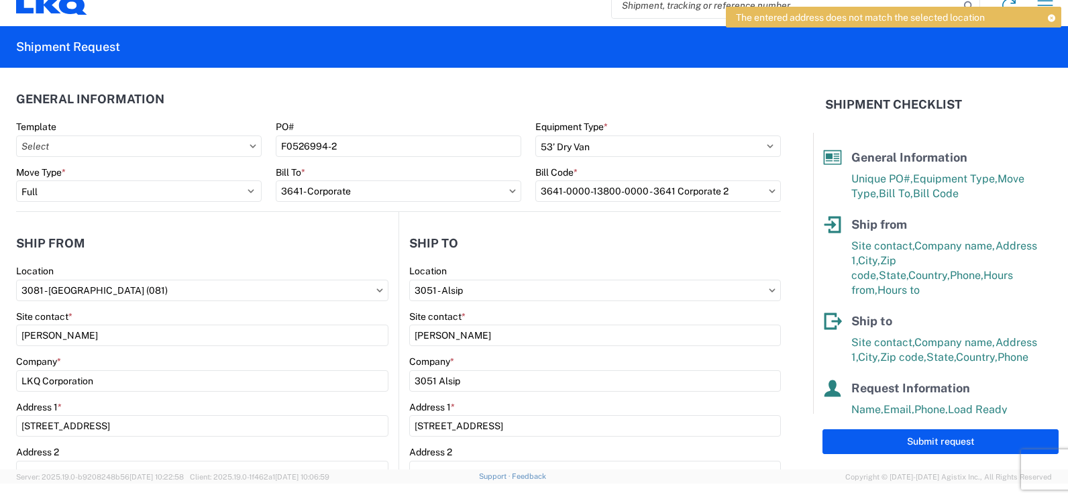
click at [785, 343] on form "General Information Template PO# F0526994-2 Equipment Type * Select 53’ Dry Van…" at bounding box center [406, 269] width 813 height 402
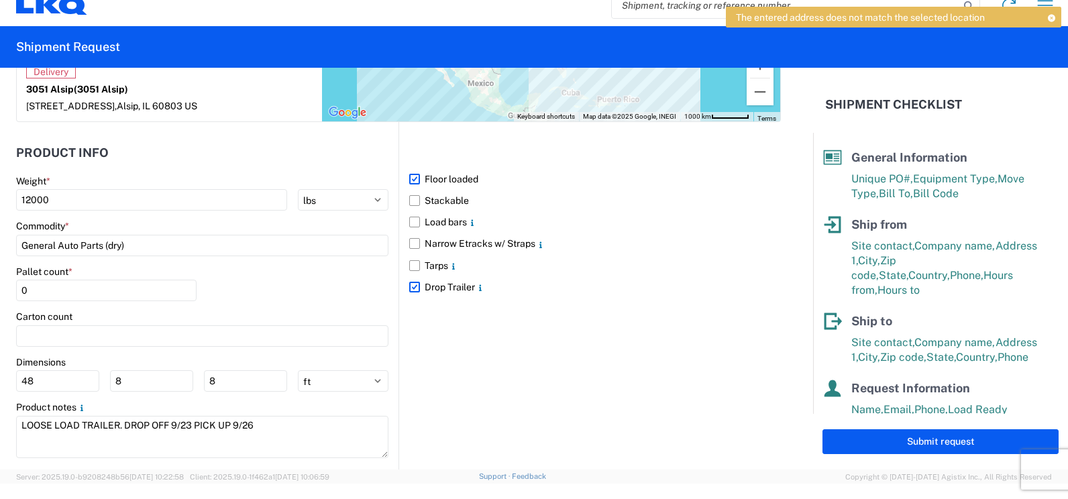
scroll to position [1207, 0]
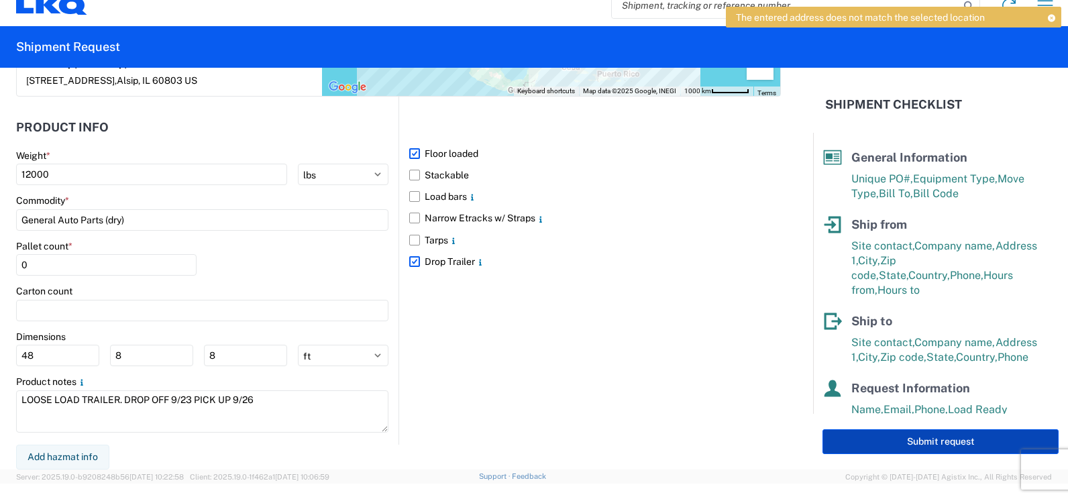
click at [891, 436] on button "Submit request" at bounding box center [941, 441] width 236 height 25
